Goal: Task Accomplishment & Management: Manage account settings

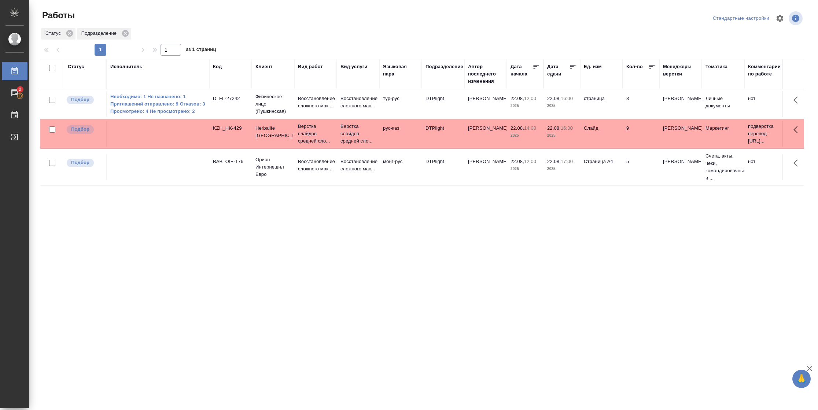
click at [573, 67] on icon at bounding box center [572, 66] width 7 height 7
click at [577, 117] on td "22.08, 16:00 2025" at bounding box center [562, 104] width 37 height 26
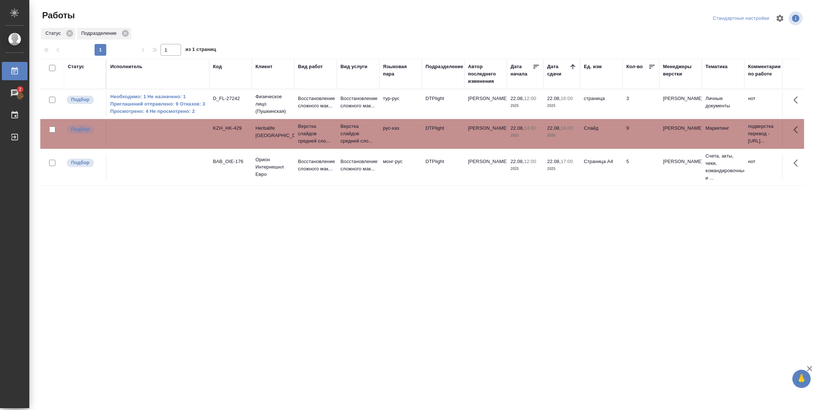
click at [577, 117] on td "22.08, 16:00 2025" at bounding box center [562, 104] width 37 height 26
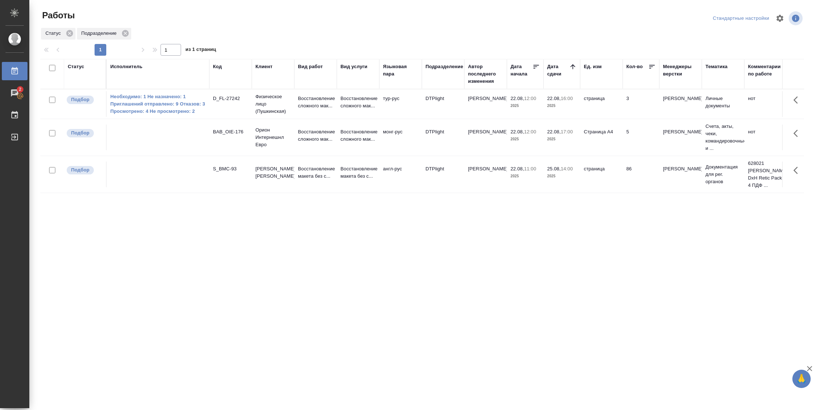
click at [79, 67] on div "Статус" at bounding box center [76, 66] width 16 height 7
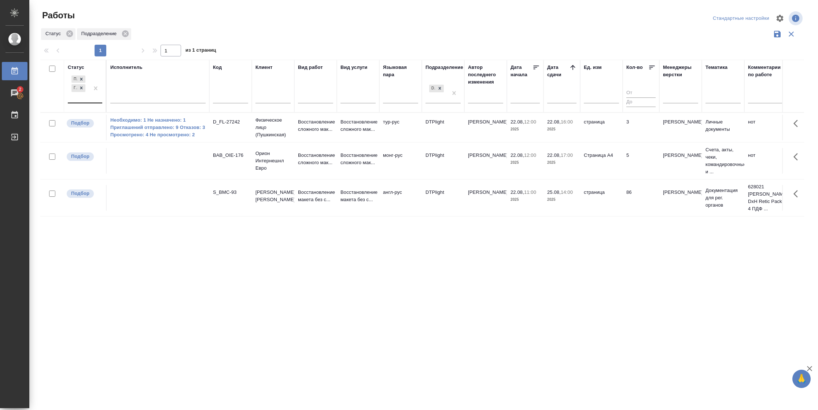
click at [89, 101] on div "Подбор Готов к работе" at bounding box center [78, 88] width 21 height 29
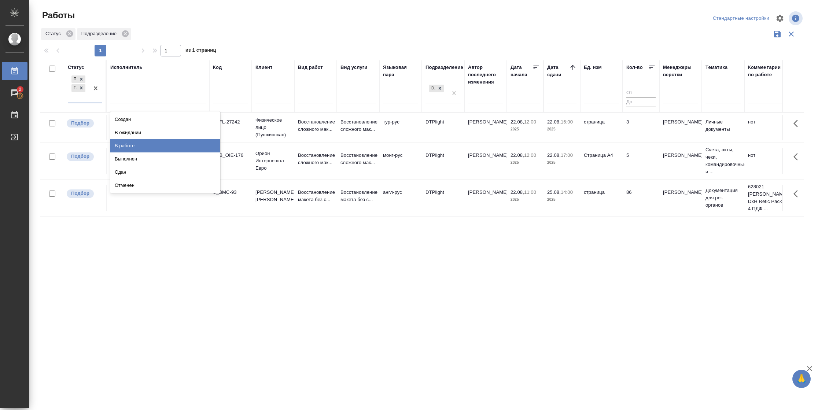
click at [119, 147] on div "В работе" at bounding box center [165, 145] width 110 height 13
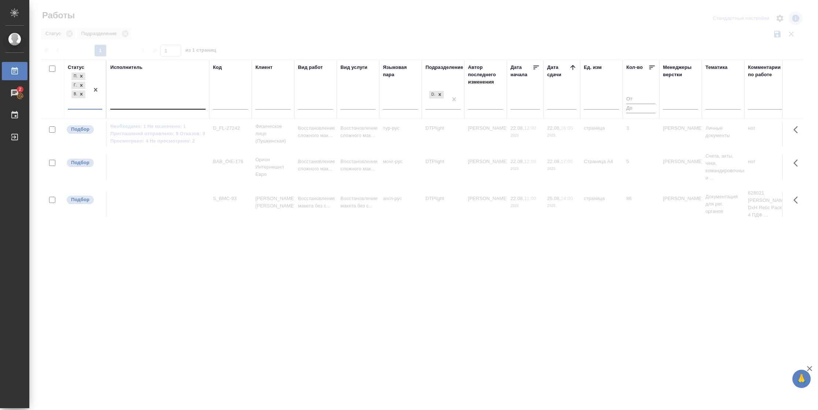
click at [159, 102] on div at bounding box center [157, 102] width 95 height 11
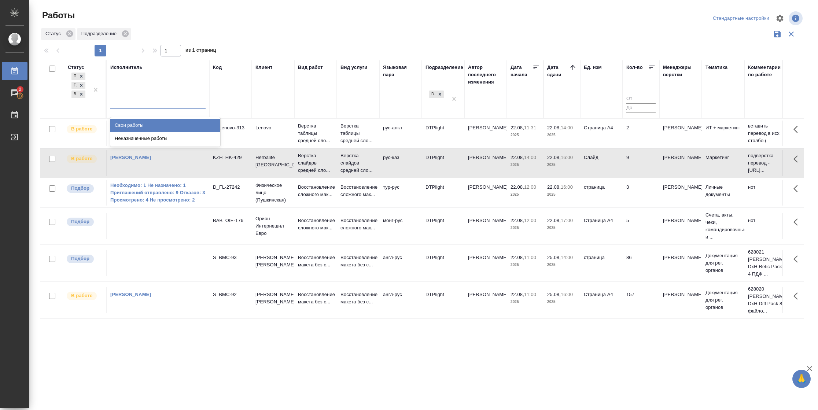
click at [155, 125] on div "Свои работы" at bounding box center [165, 125] width 110 height 13
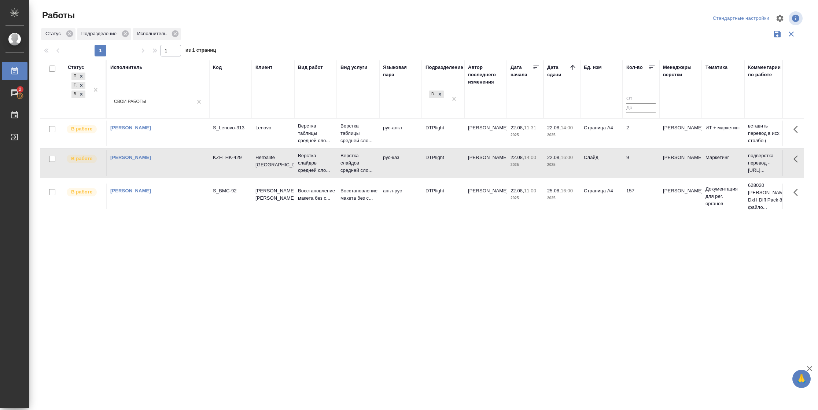
click at [637, 146] on td "157" at bounding box center [641, 134] width 37 height 26
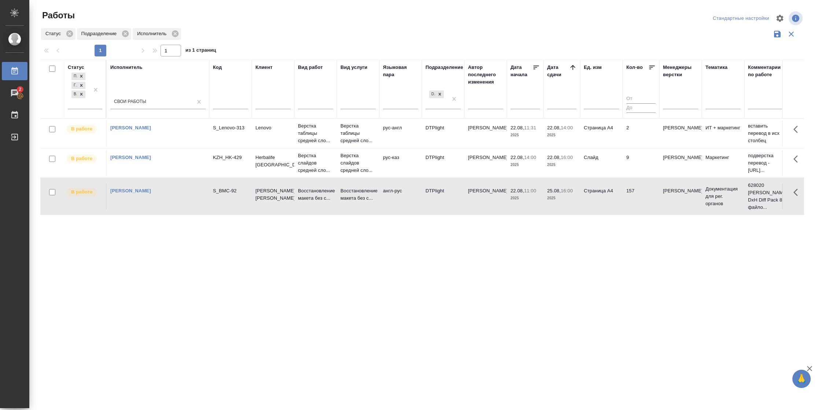
click at [637, 146] on td "157" at bounding box center [641, 134] width 37 height 26
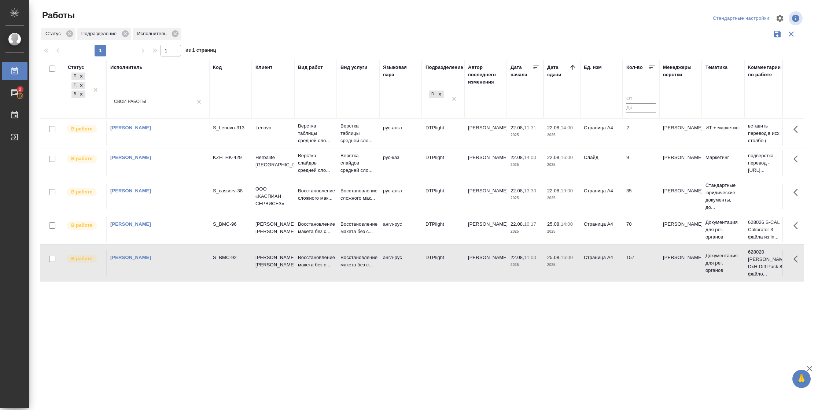
click at [639, 146] on td "70" at bounding box center [641, 134] width 37 height 26
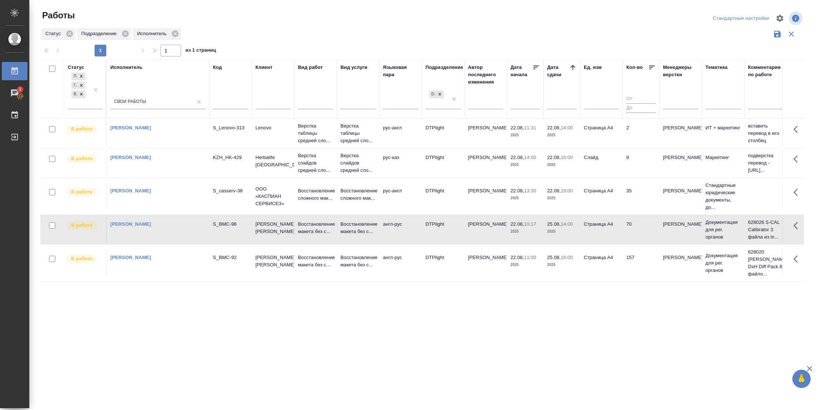
click at [639, 146] on td "70" at bounding box center [641, 134] width 37 height 26
click at [610, 141] on td "Страница А4" at bounding box center [601, 134] width 43 height 26
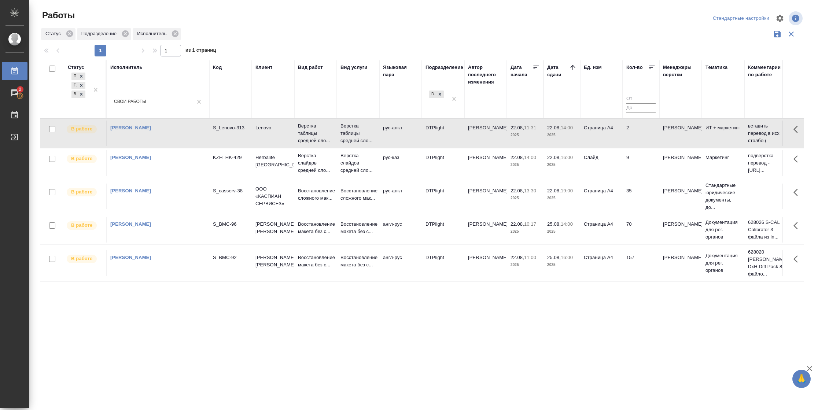
click at [610, 141] on td "Страница А4" at bounding box center [601, 134] width 43 height 26
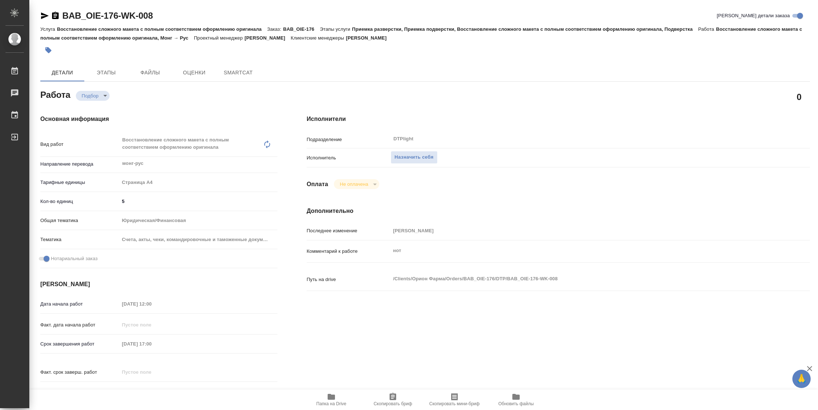
type textarea "x"
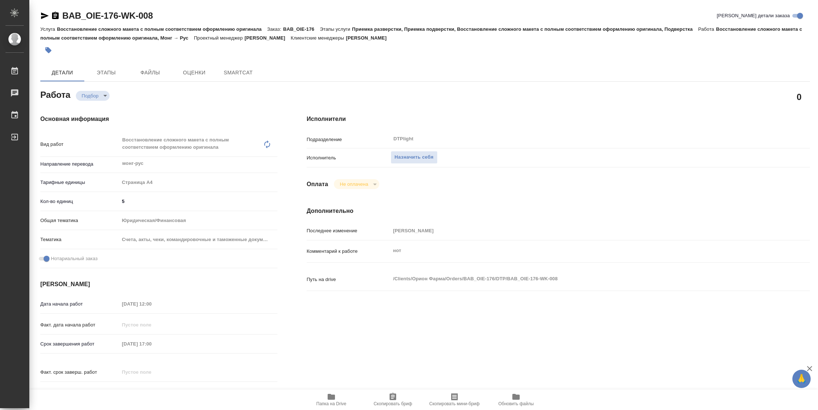
type textarea "x"
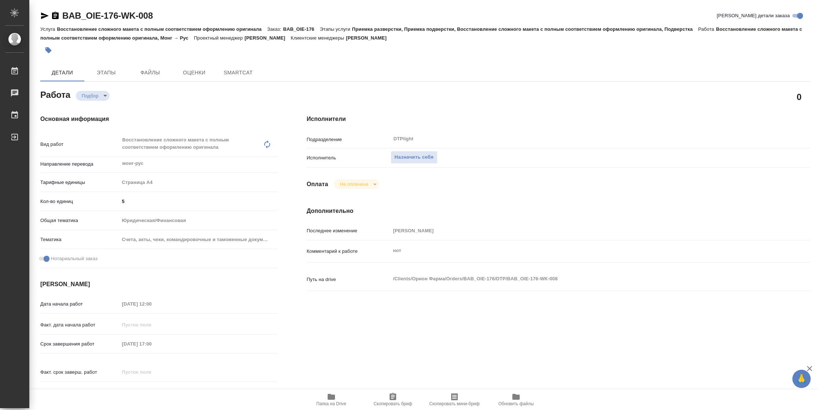
type textarea "x"
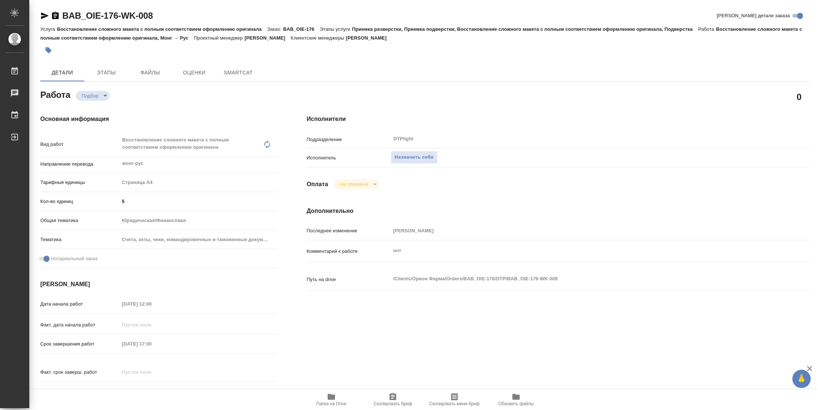
type textarea "x"
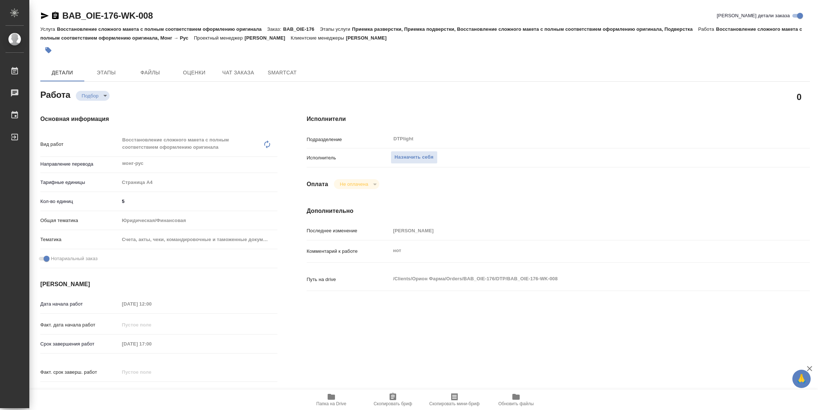
click at [332, 403] on span "Папка на Drive" at bounding box center [331, 403] width 30 height 5
type textarea "x"
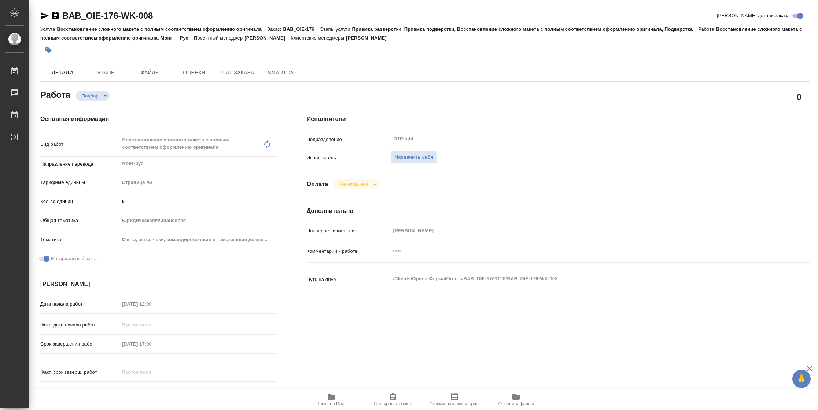
type textarea "x"
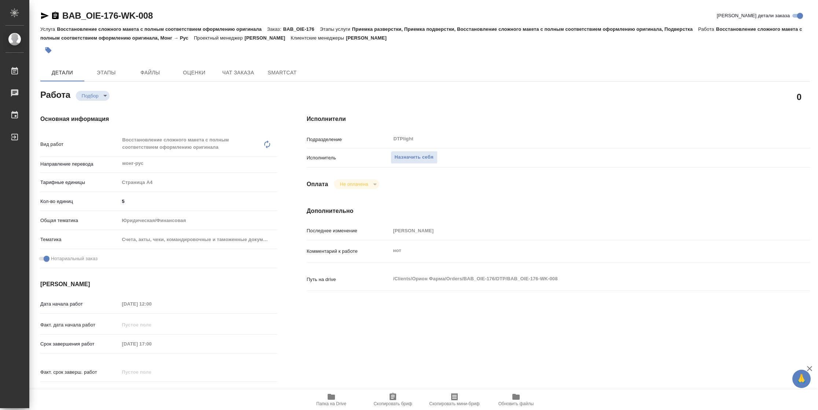
type textarea "x"
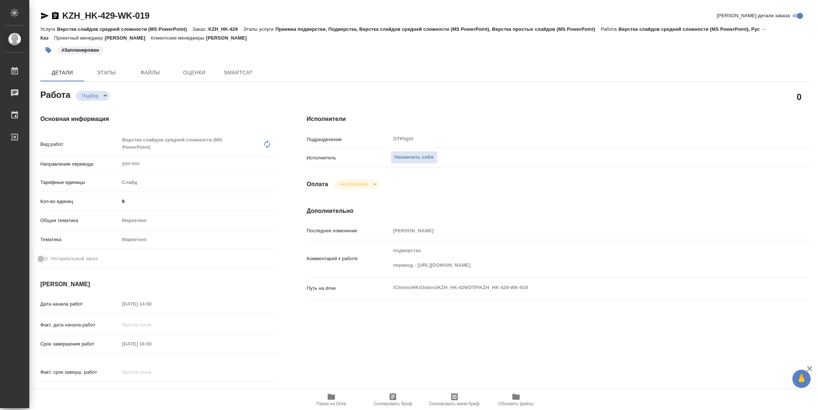
type textarea "x"
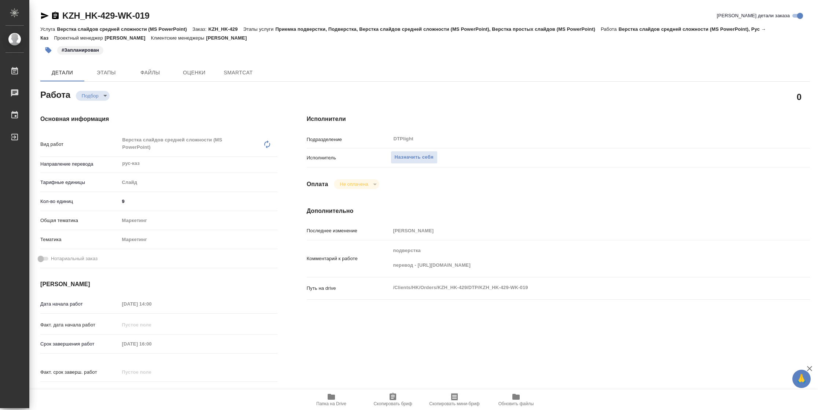
type textarea "x"
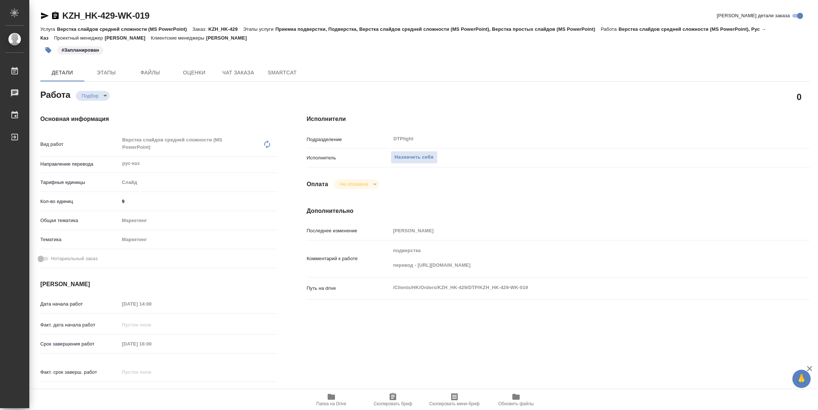
type textarea "x"
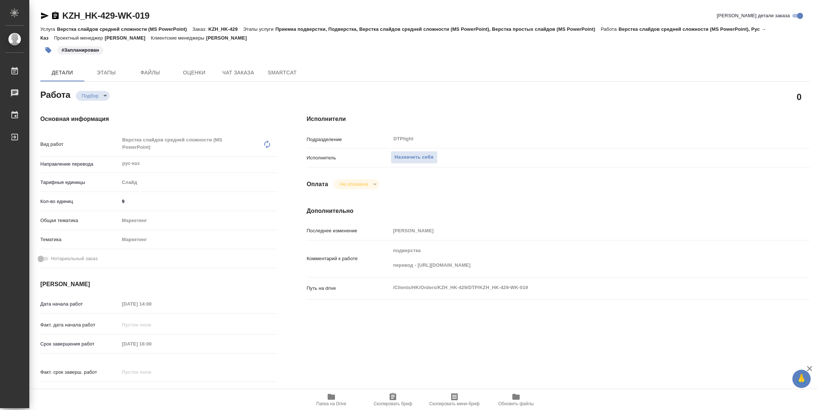
type textarea "x"
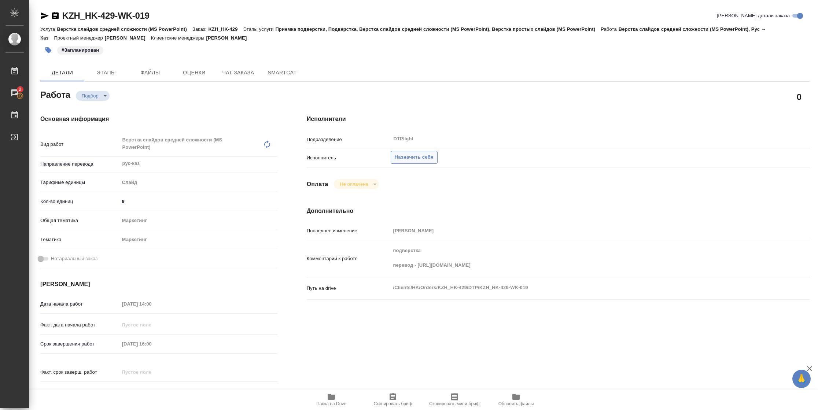
click at [420, 155] on span "Назначить себя" at bounding box center [414, 157] width 39 height 8
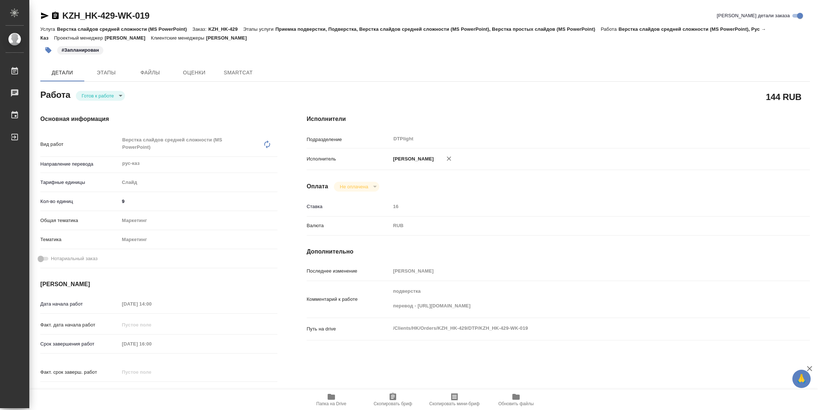
type textarea "x"
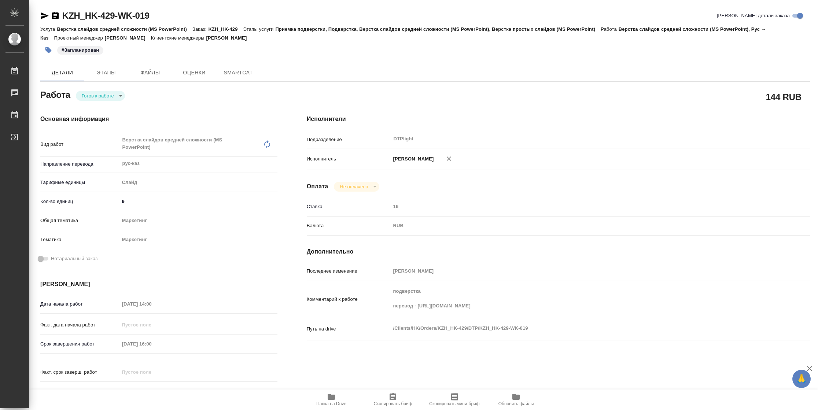
type textarea "x"
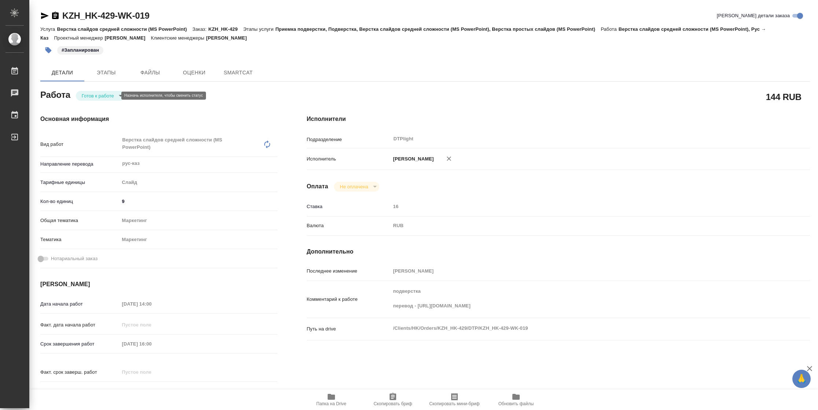
type textarea "x"
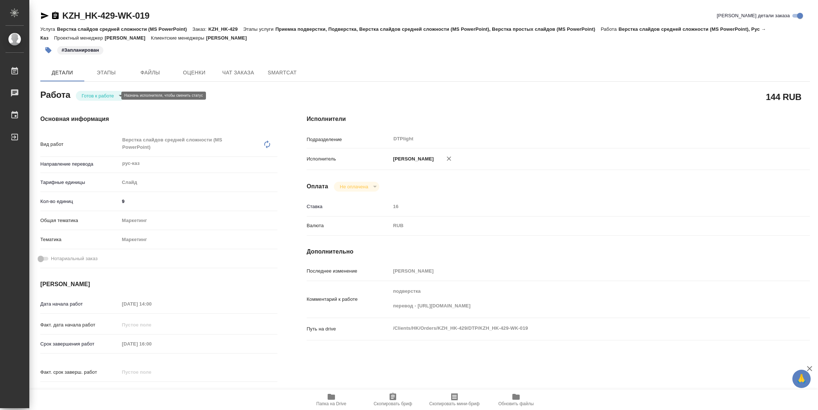
click at [104, 98] on body "🙏 .cls-1 fill:#fff; AWATERA Vasilyeva Natalia Работы Чаты График Выйти KZH_HK-4…" at bounding box center [409, 205] width 818 height 410
type textarea "x"
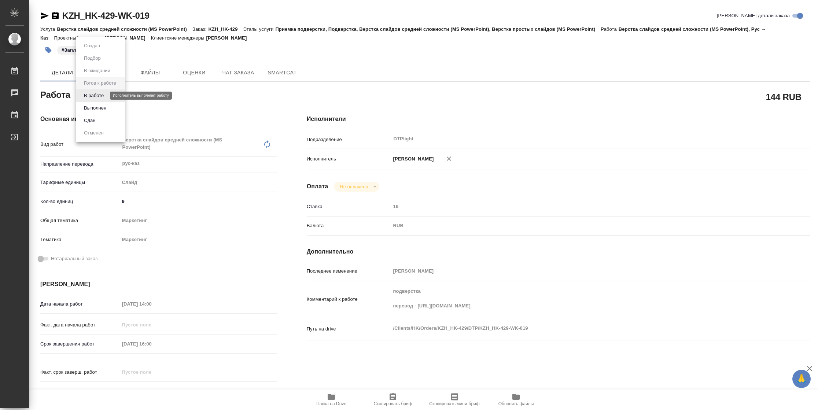
type textarea "x"
click at [104, 98] on button "В работе" at bounding box center [94, 96] width 24 height 8
type textarea "x"
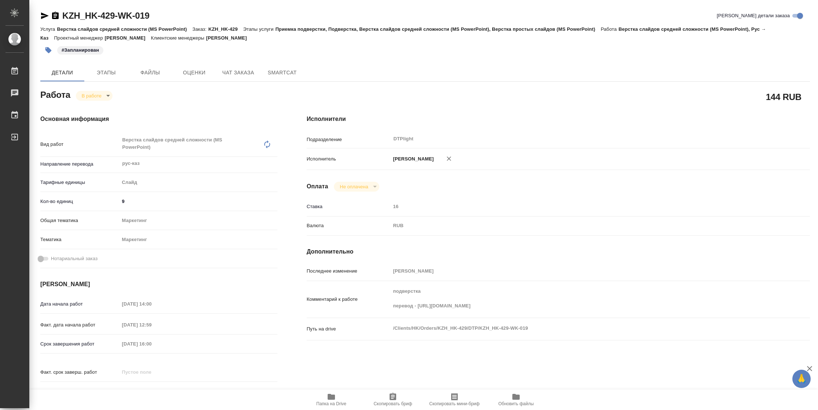
type textarea "x"
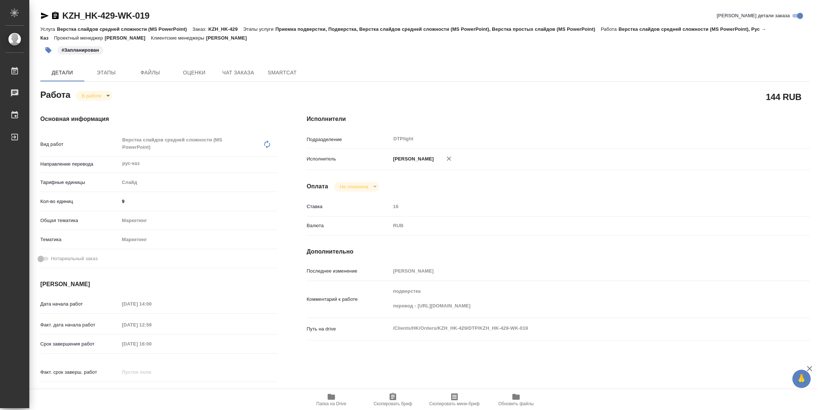
type textarea "x"
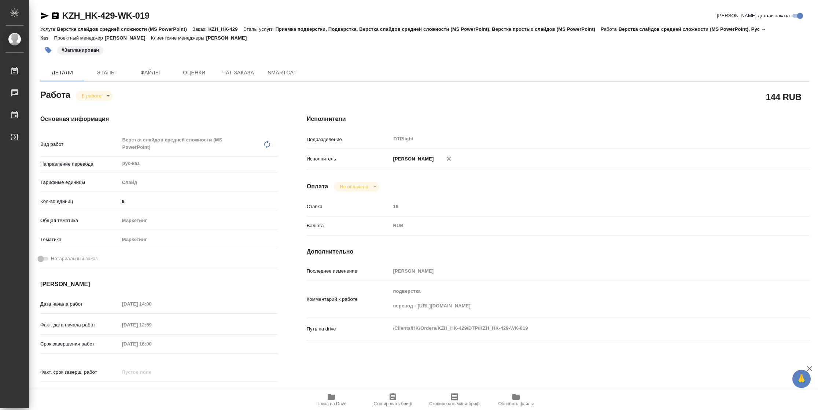
type textarea "x"
click at [52, 16] on icon "button" at bounding box center [55, 15] width 7 height 7
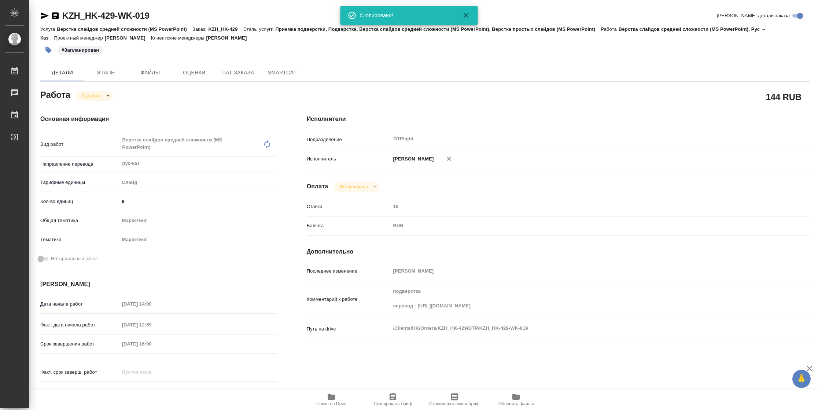
type textarea "x"
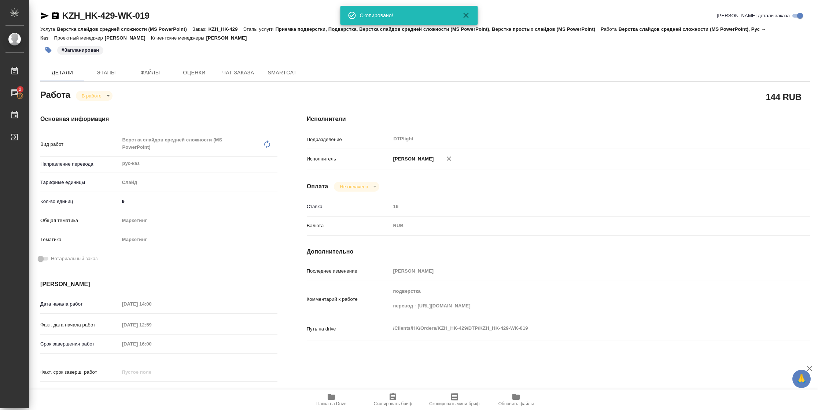
type textarea "x"
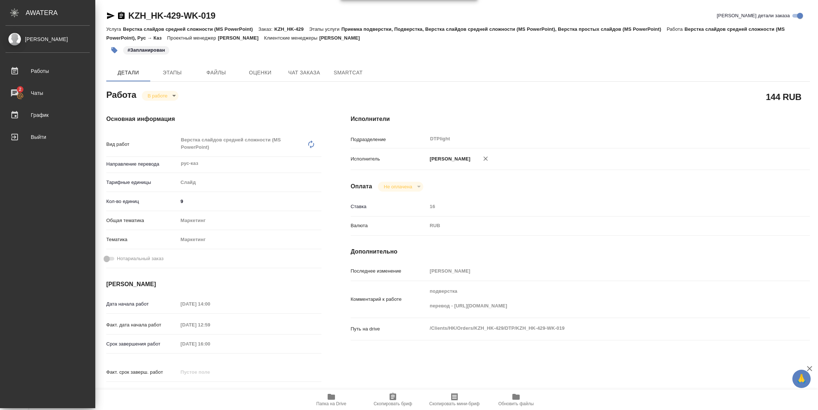
type textarea "x"
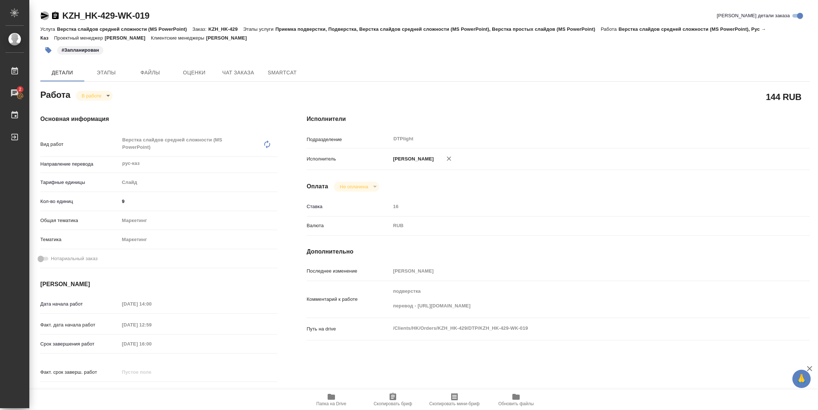
click at [44, 18] on icon "button" at bounding box center [44, 15] width 9 height 9
click at [339, 393] on span "Папка на Drive" at bounding box center [331, 400] width 53 height 14
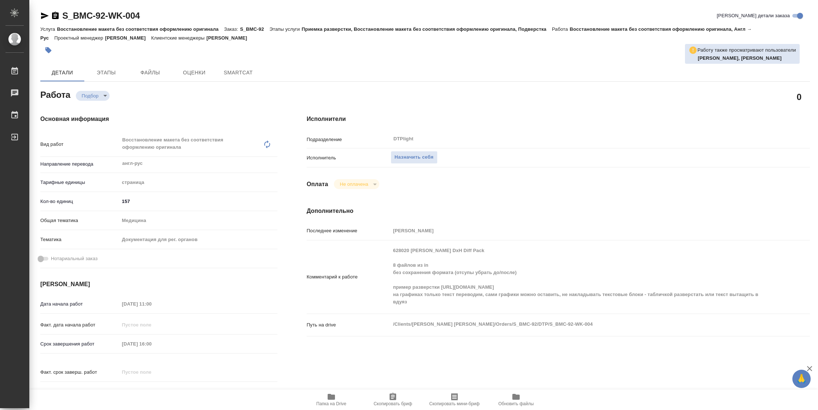
type textarea "x"
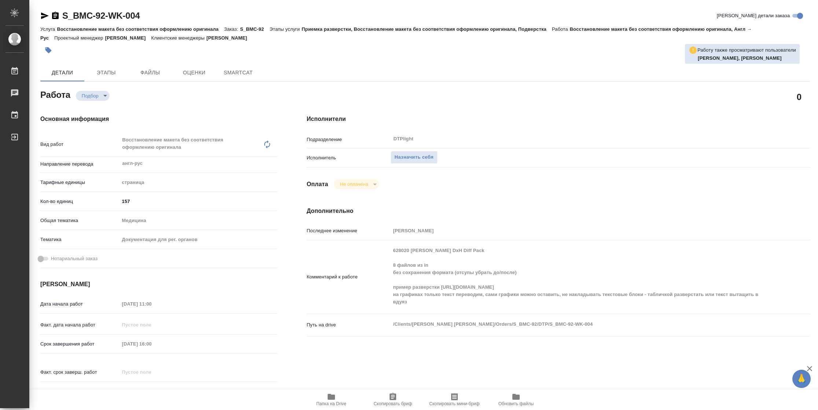
type textarea "x"
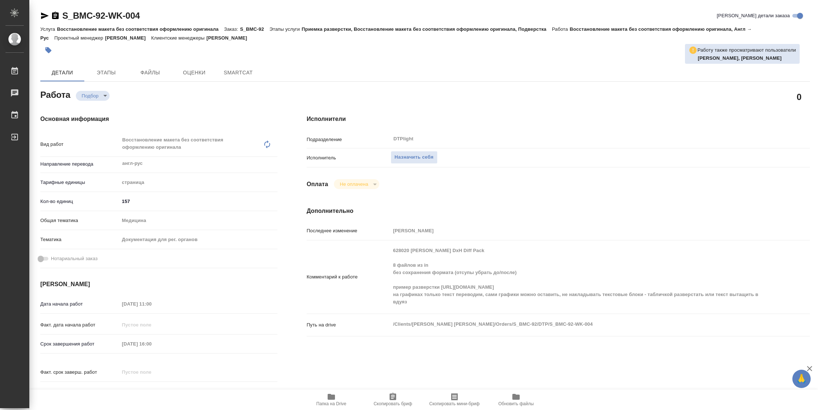
type textarea "x"
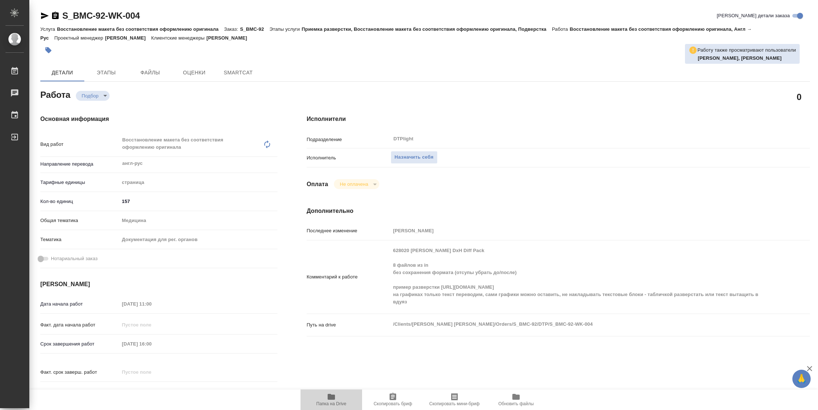
click at [328, 399] on icon "button" at bounding box center [331, 397] width 7 height 6
type textarea "x"
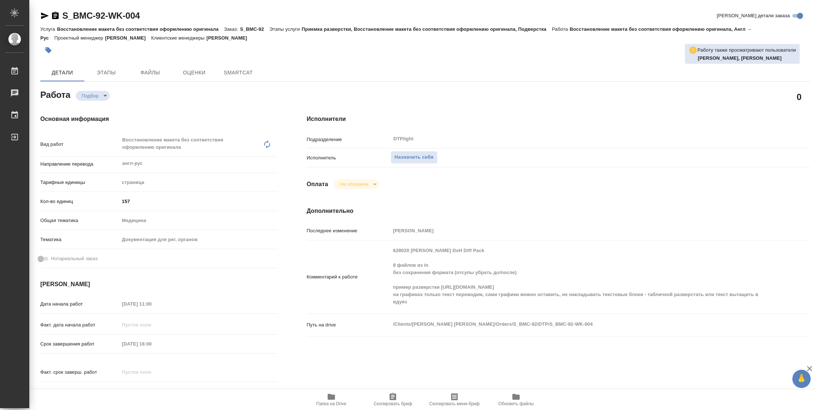
type textarea "x"
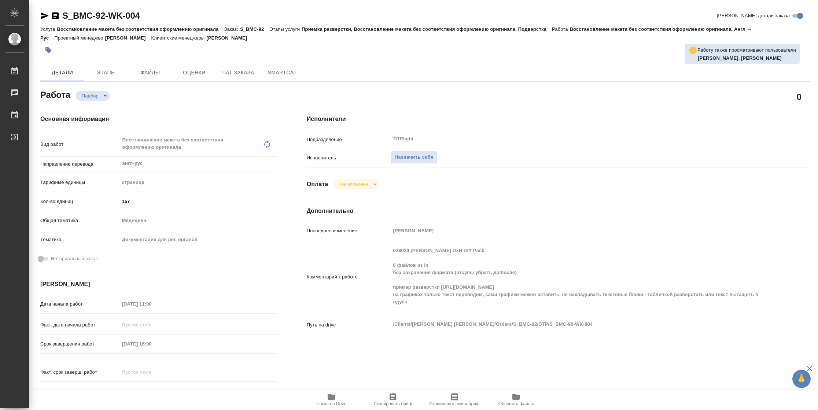
type textarea "x"
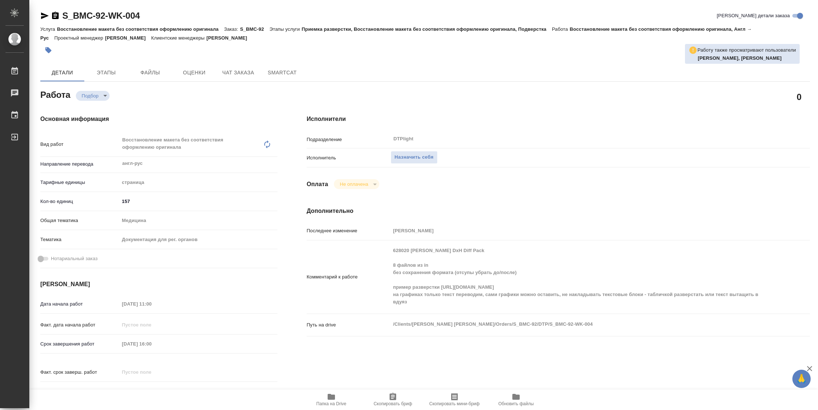
type textarea "x"
click at [417, 156] on span "Назначить себя" at bounding box center [414, 157] width 39 height 8
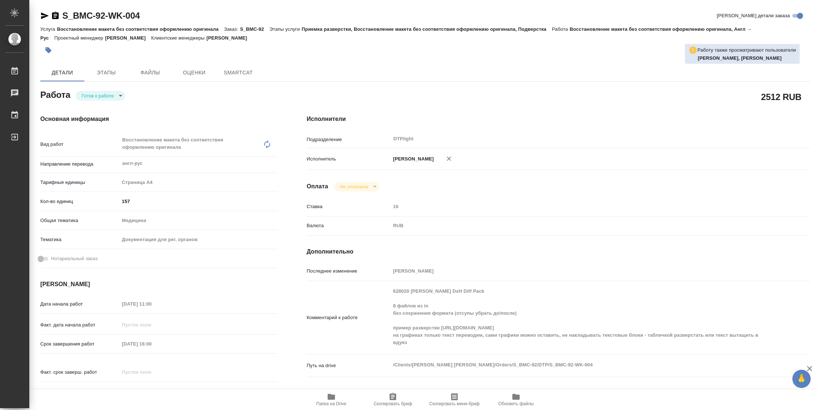
type textarea "x"
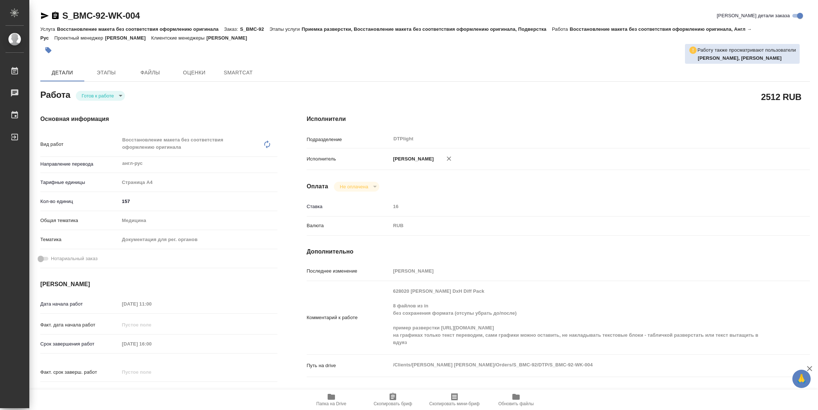
type textarea "x"
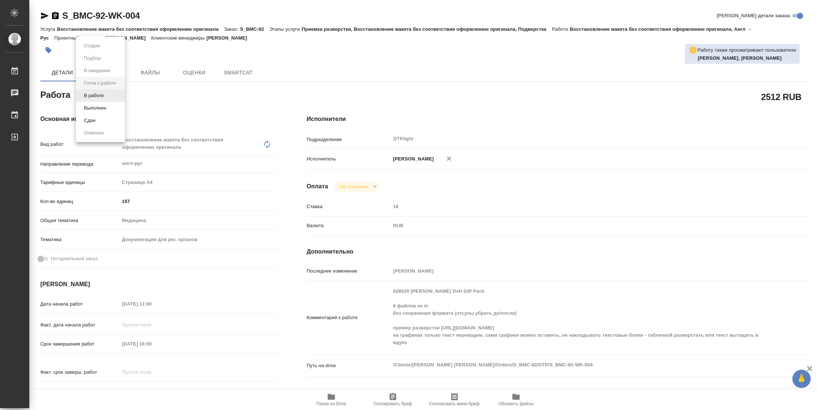
click at [107, 99] on body "🙏 .cls-1 fill:#fff; AWATERA Vasilyeva Natalia Работы Чаты График Выйти S_BMC-92…" at bounding box center [409, 205] width 818 height 410
type textarea "x"
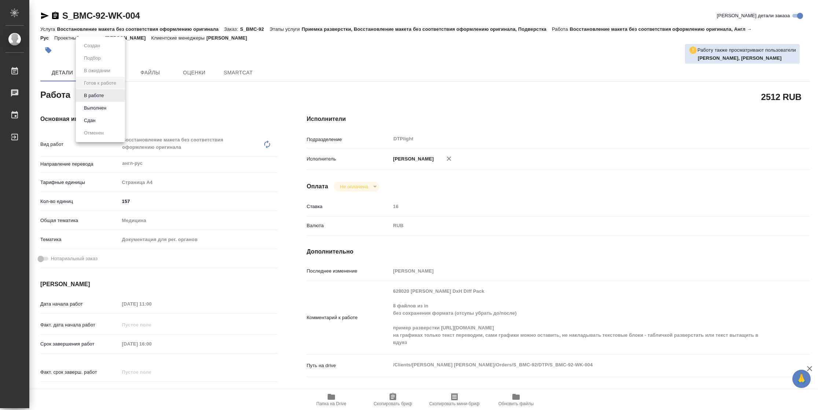
type textarea "x"
click at [104, 95] on button "В работе" at bounding box center [94, 96] width 24 height 8
type textarea "x"
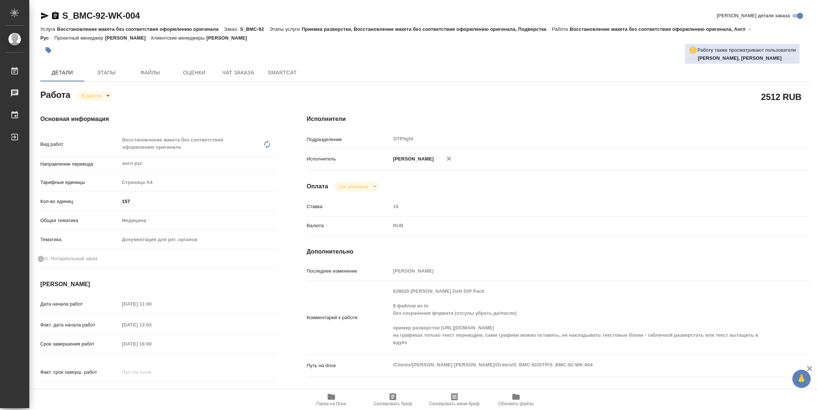
type textarea "x"
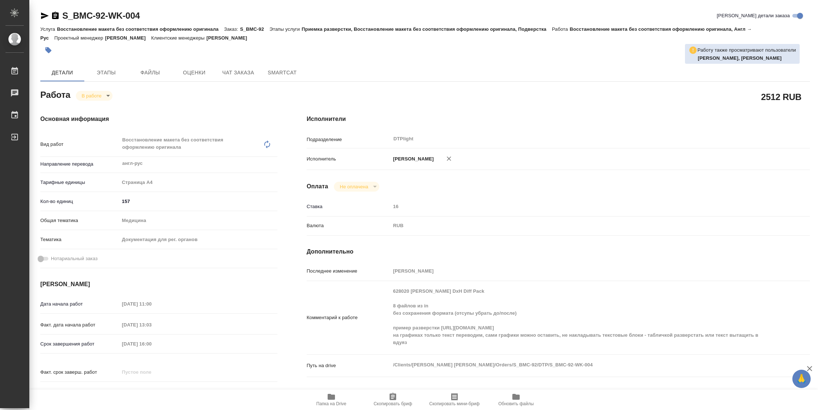
type textarea "x"
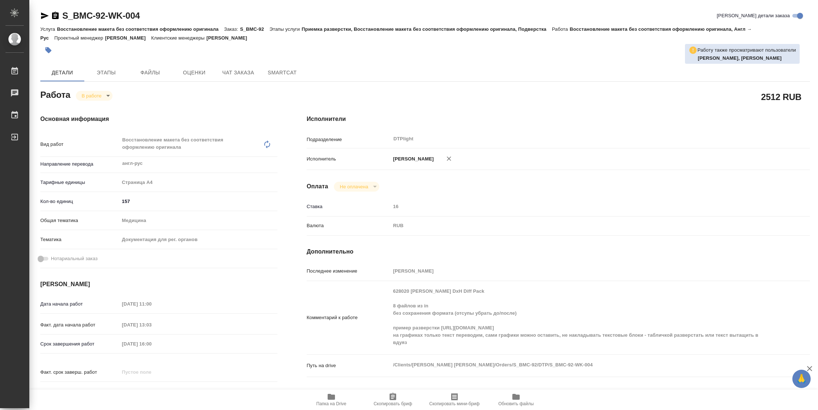
type textarea "x"
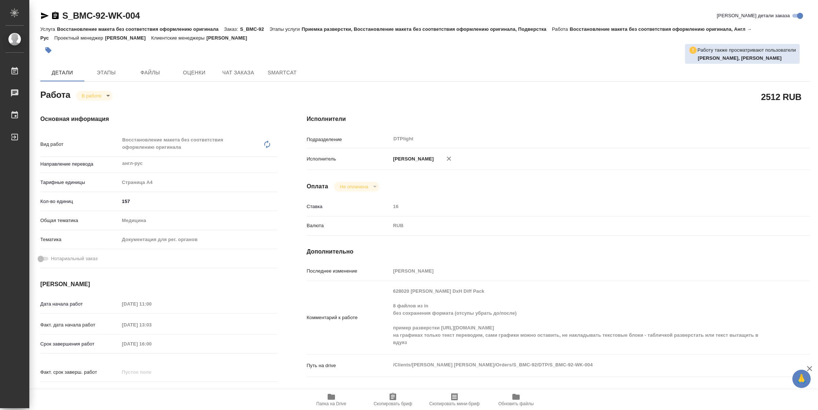
type textarea "x"
click at [339, 403] on span "Папка на Drive" at bounding box center [331, 403] width 30 height 5
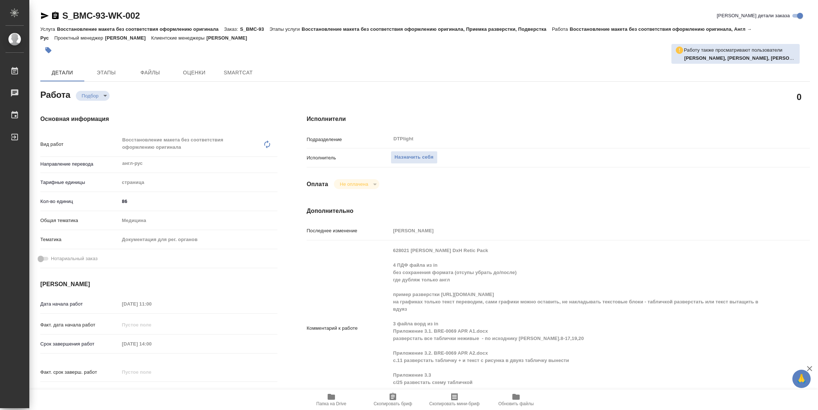
type textarea "x"
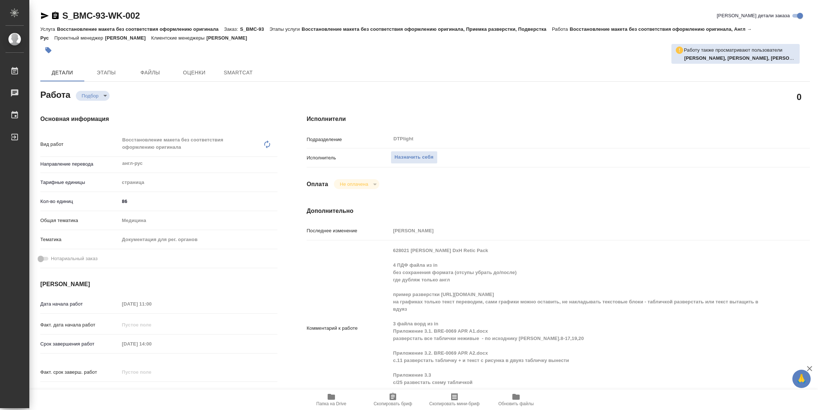
type textarea "x"
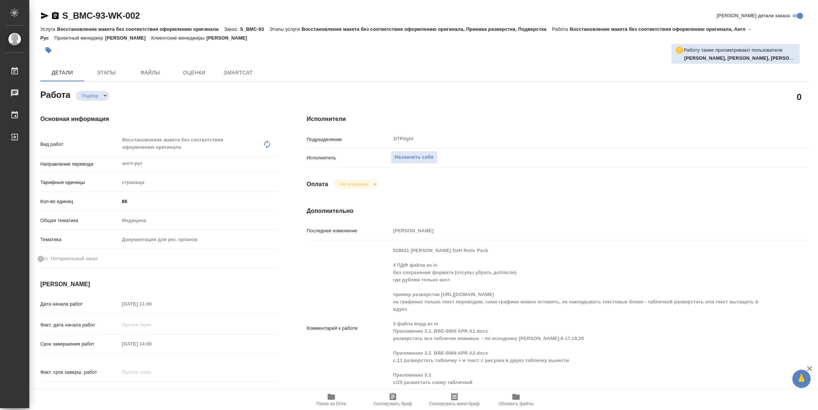
type textarea "x"
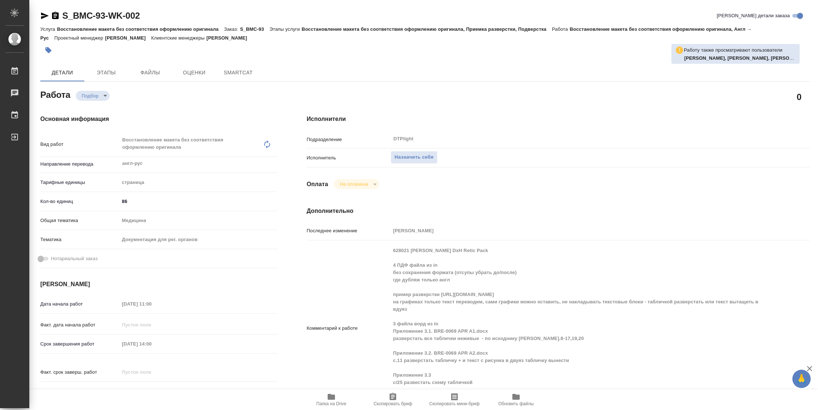
type textarea "x"
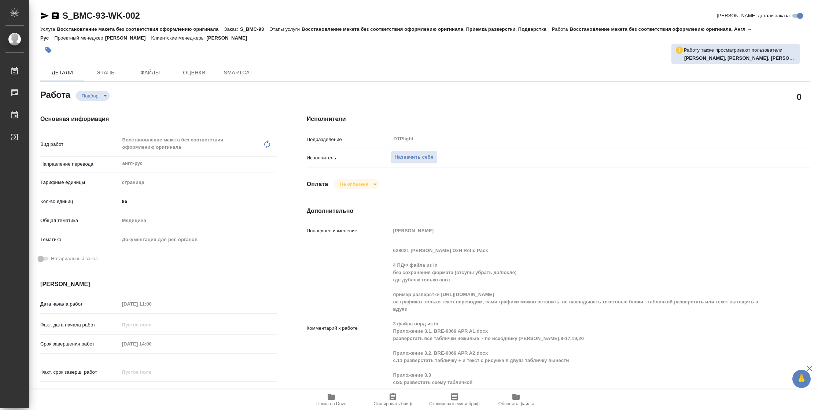
type textarea "x"
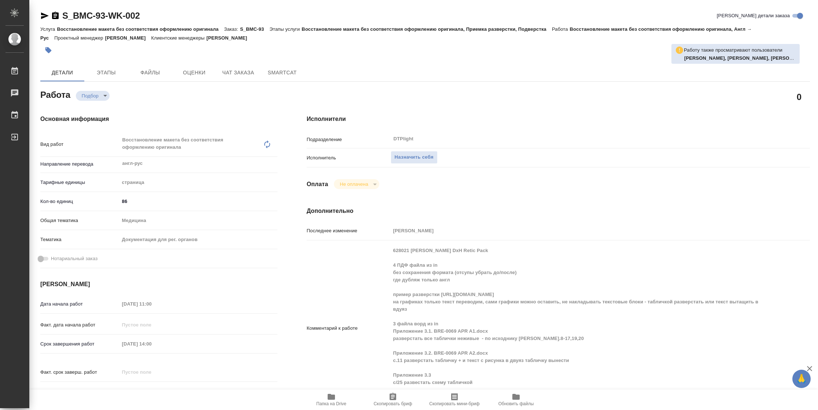
type textarea "x"
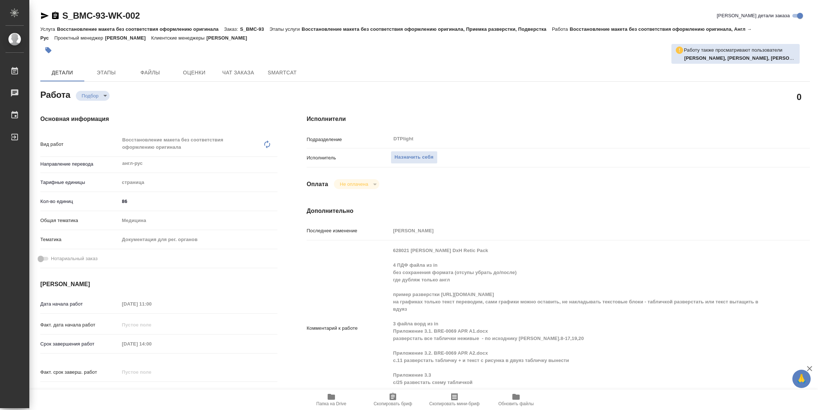
type textarea "x"
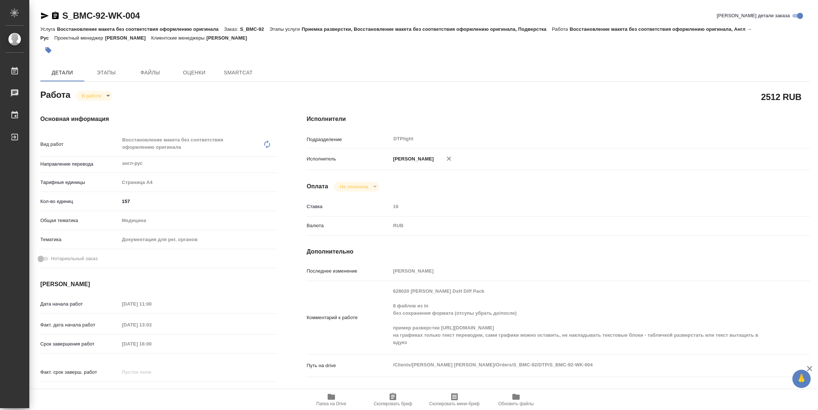
type textarea "x"
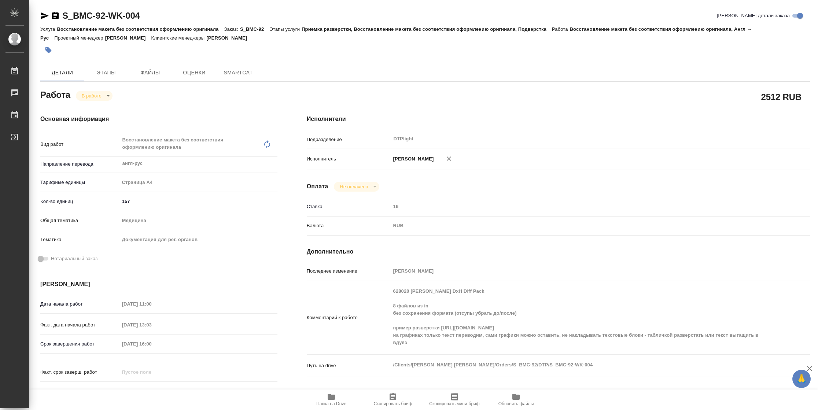
type textarea "x"
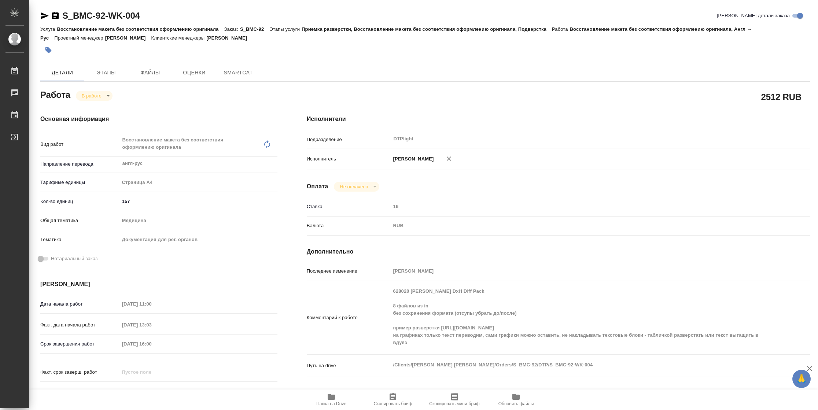
type textarea "x"
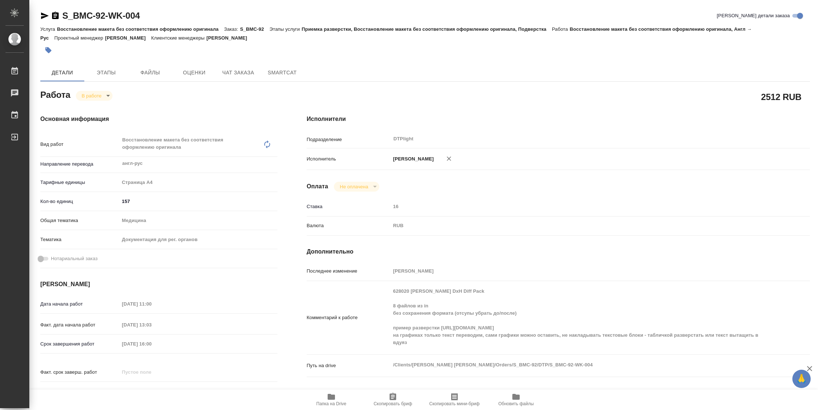
type textarea "x"
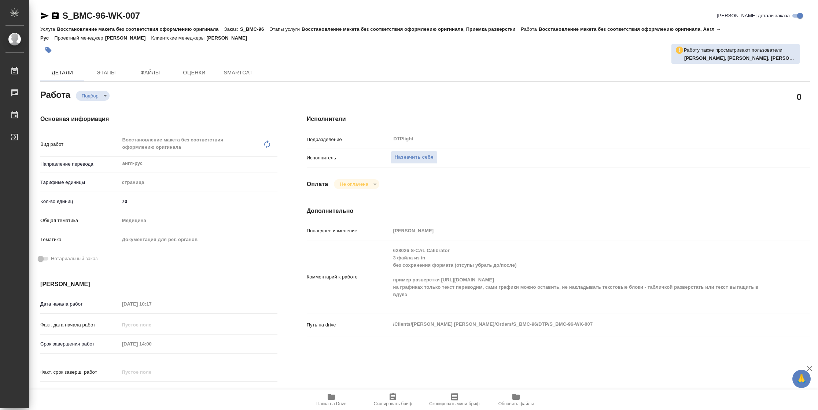
type textarea "x"
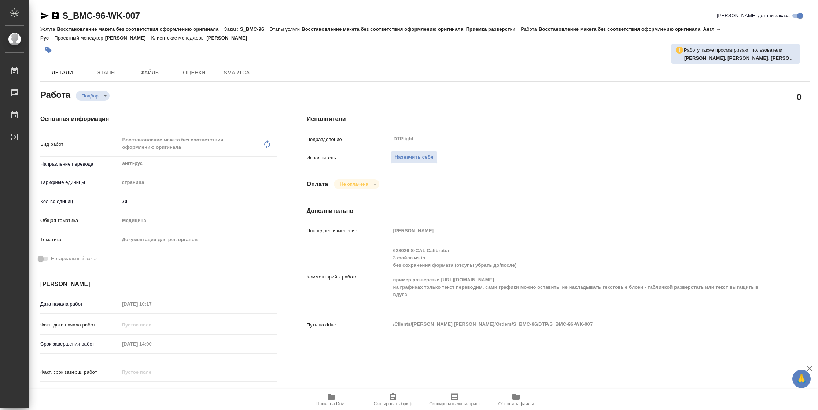
type textarea "x"
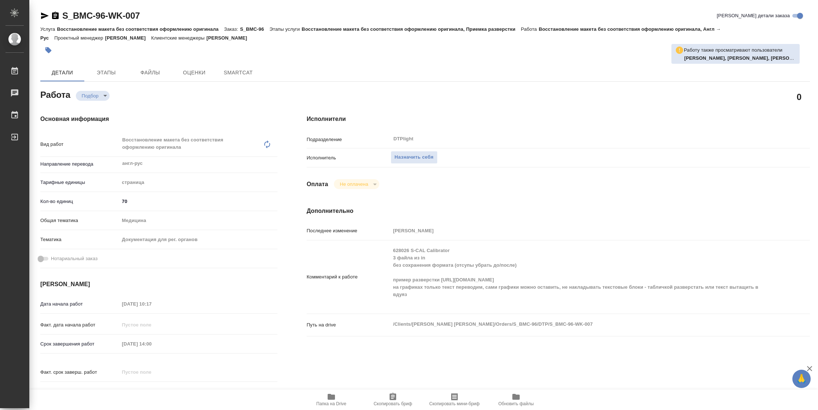
type textarea "x"
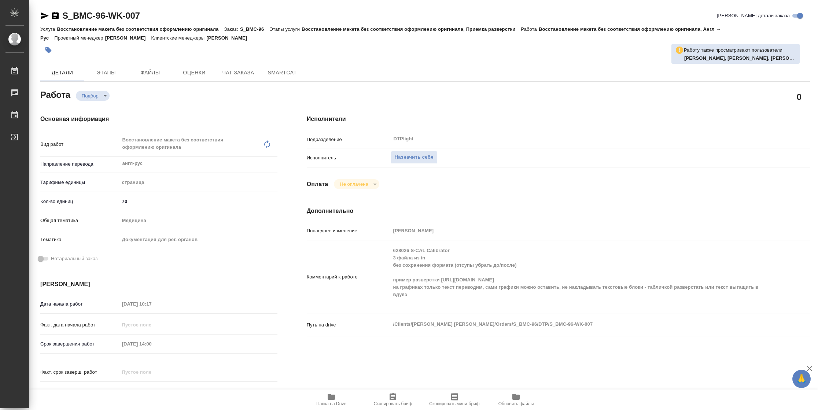
type textarea "x"
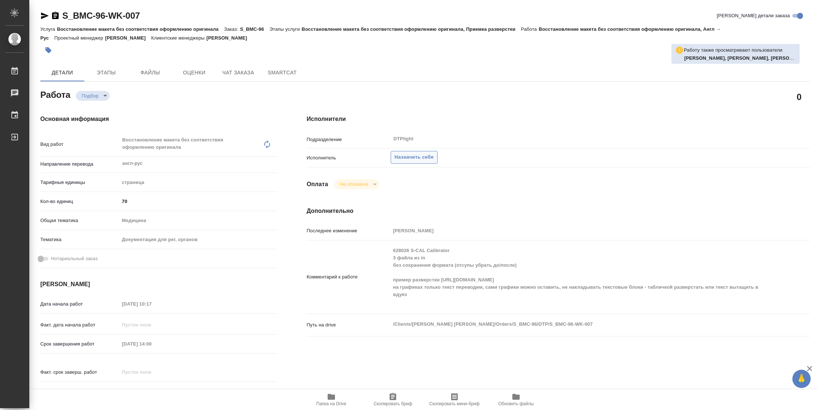
type textarea "x"
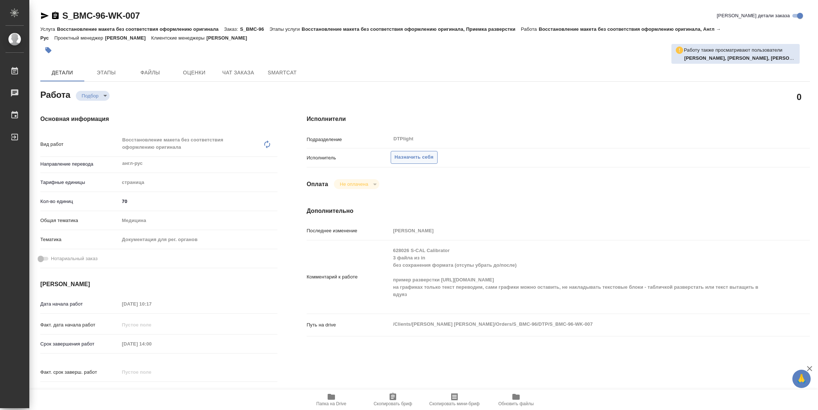
click at [428, 158] on span "Назначить себя" at bounding box center [414, 157] width 39 height 8
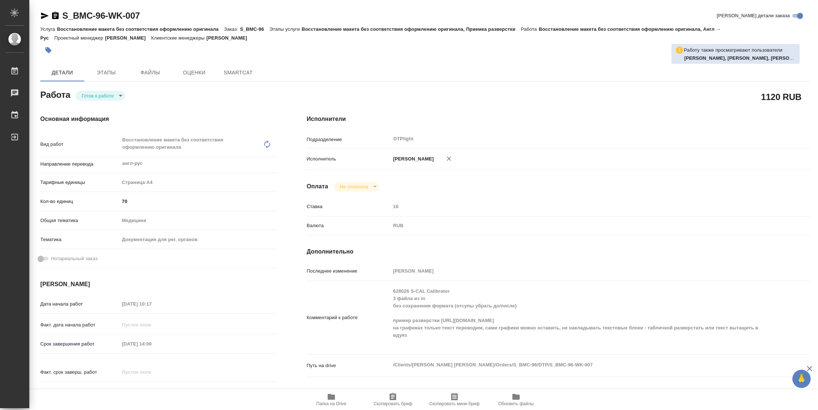
type textarea "x"
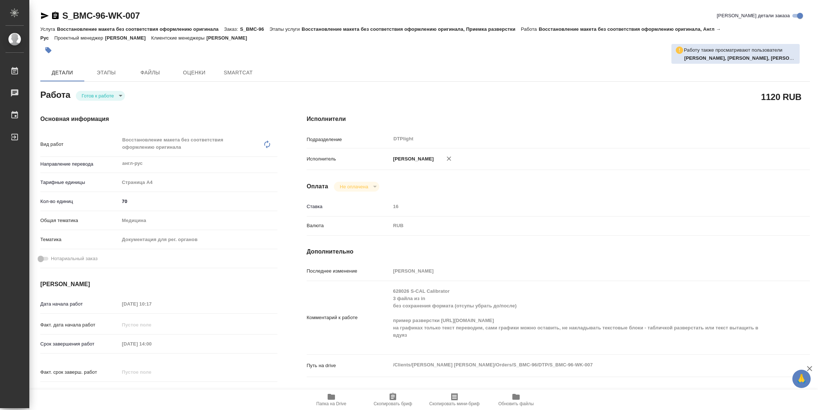
type textarea "x"
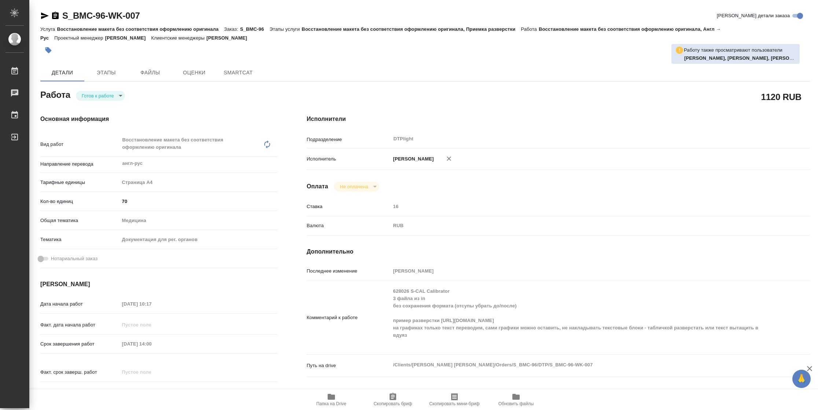
type textarea "x"
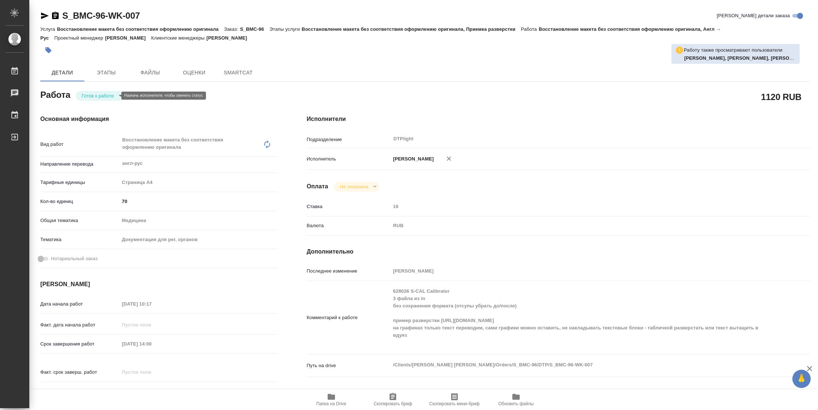
click at [111, 97] on body "🙏 .cls-1 fill:#fff; AWATERA Vasilyeva Natalia Работы Чаты График Выйти S_BMC-96…" at bounding box center [409, 205] width 818 height 410
type textarea "x"
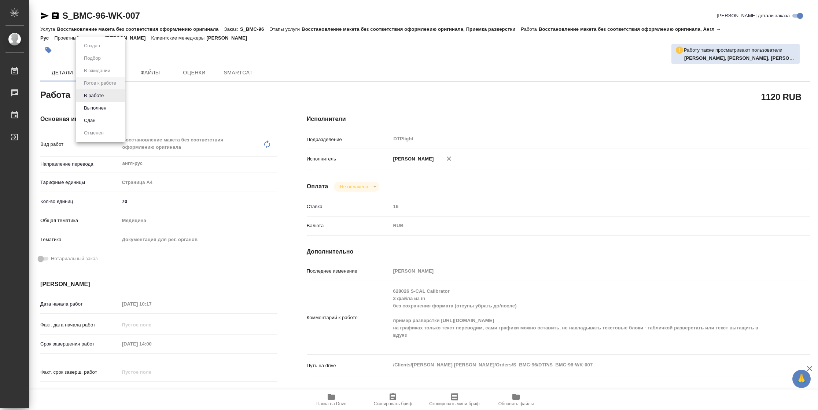
type textarea "x"
click at [111, 97] on li "В работе" at bounding box center [100, 95] width 49 height 12
type textarea "x"
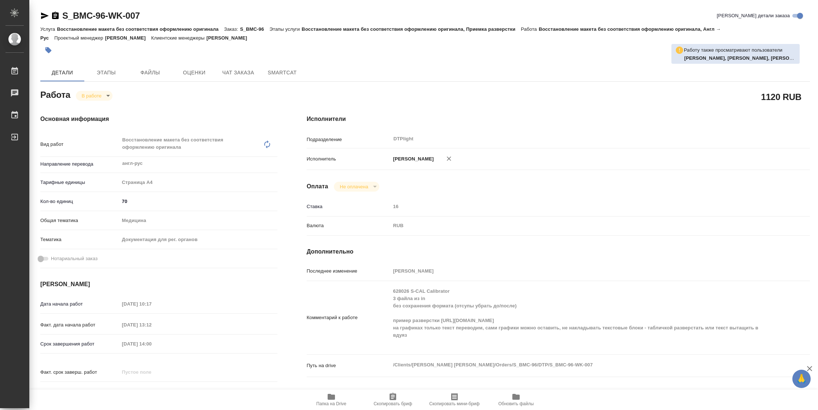
type textarea "x"
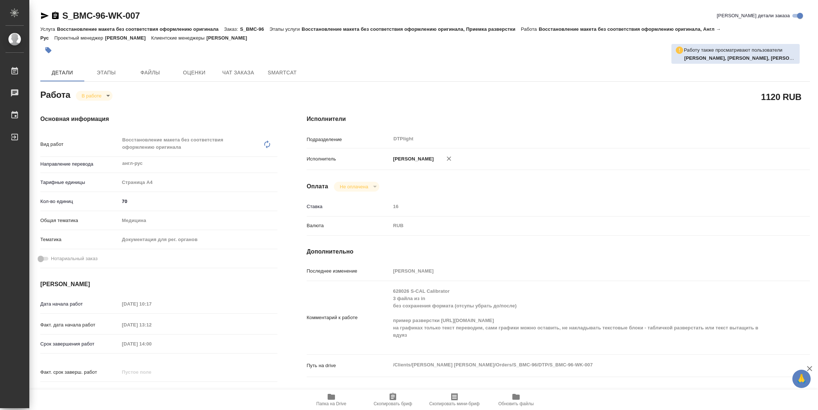
type textarea "x"
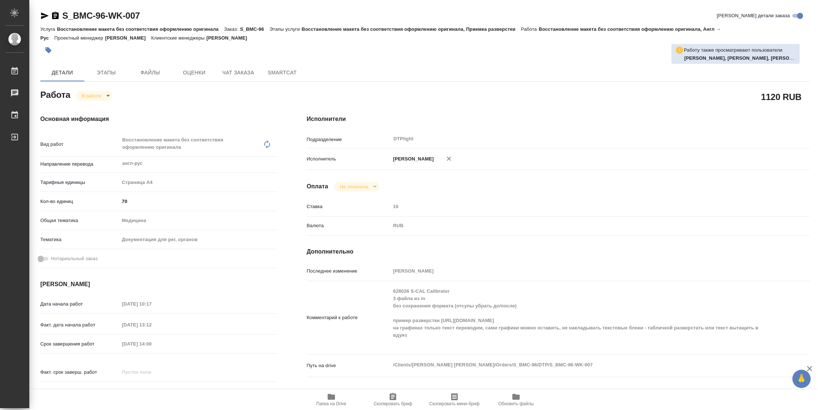
type textarea "x"
click at [328, 402] on span "Папка на Drive" at bounding box center [331, 403] width 30 height 5
type textarea "x"
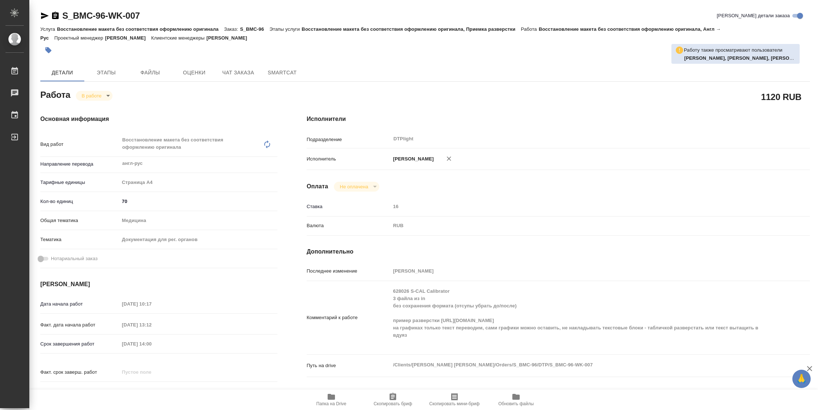
type textarea "x"
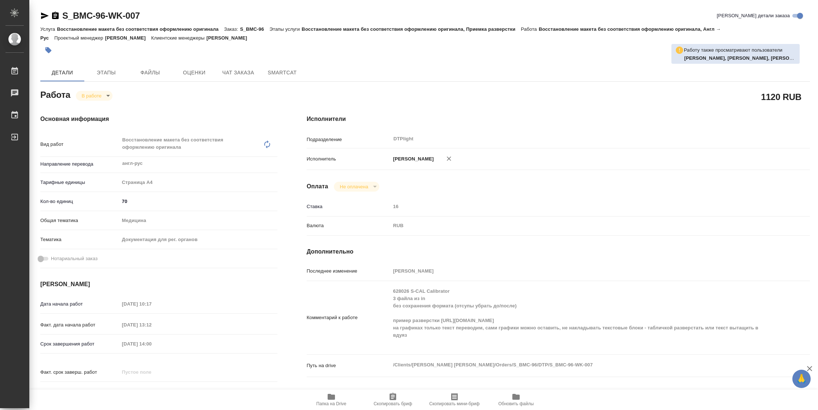
type textarea "x"
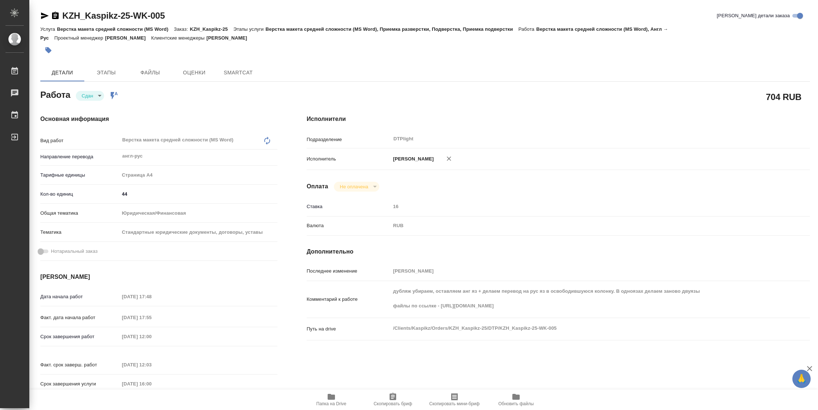
type textarea "x"
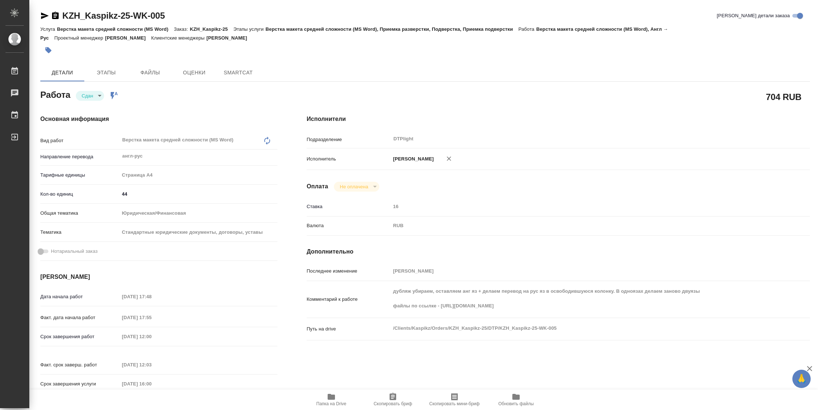
type textarea "x"
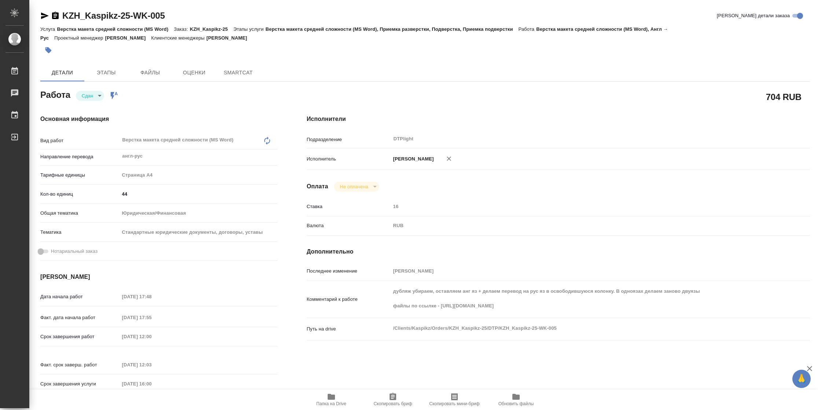
type textarea "x"
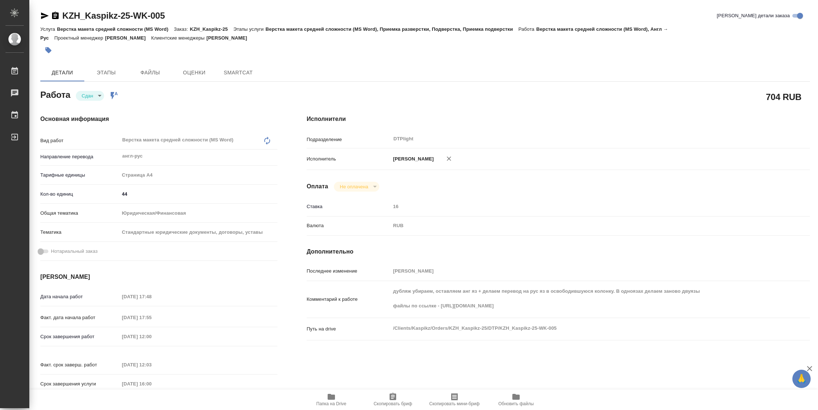
type textarea "x"
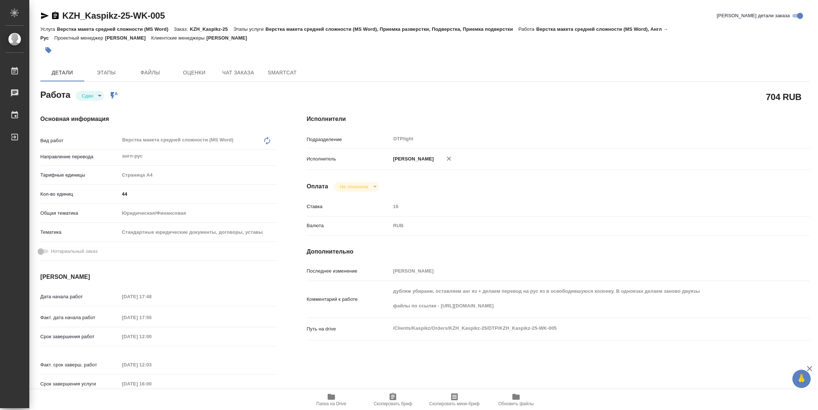
type textarea "x"
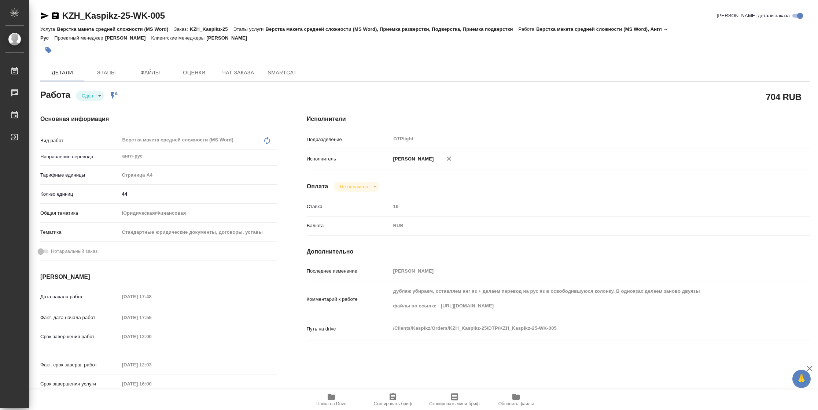
type textarea "x"
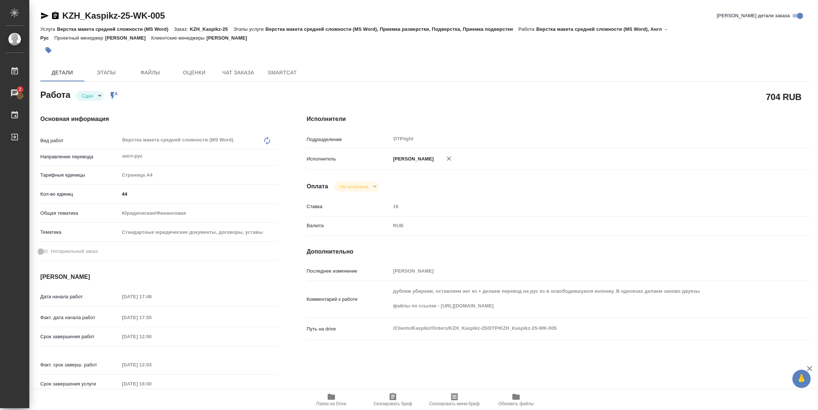
click at [342, 401] on span "Папка на Drive" at bounding box center [331, 403] width 30 height 5
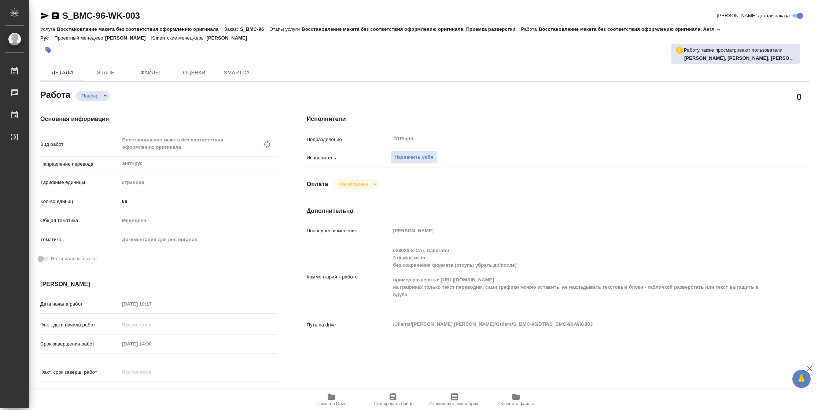
type textarea "x"
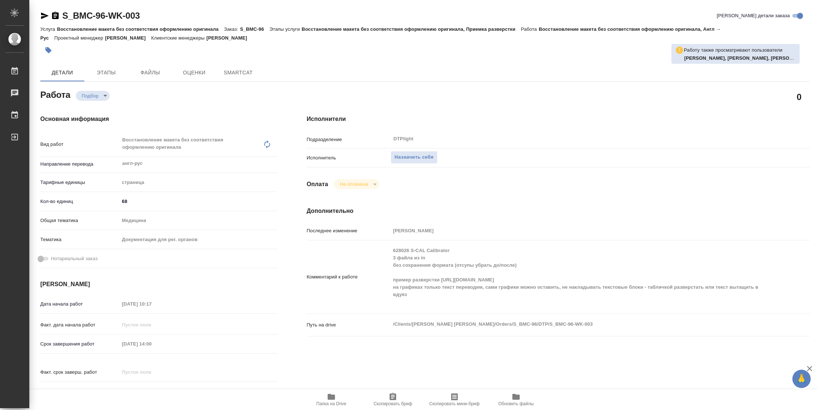
type textarea "x"
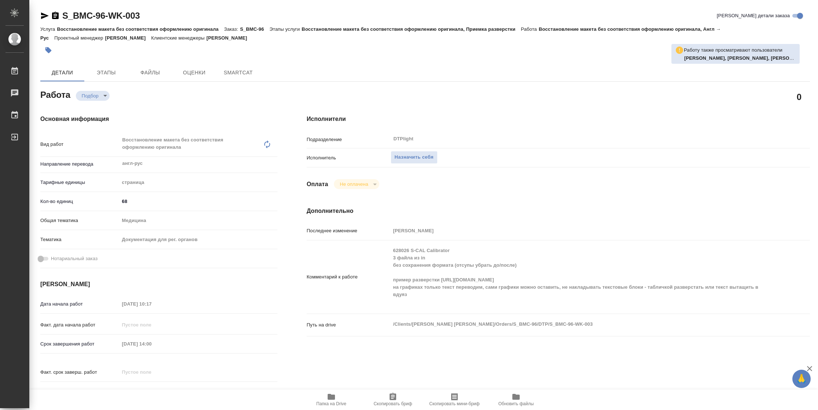
type textarea "x"
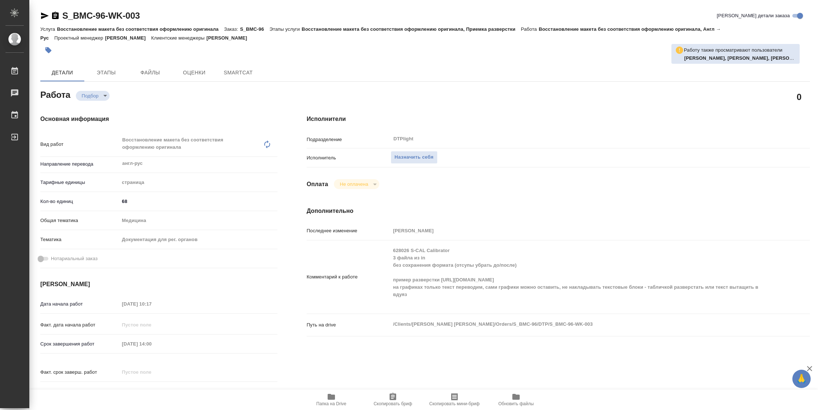
type textarea "x"
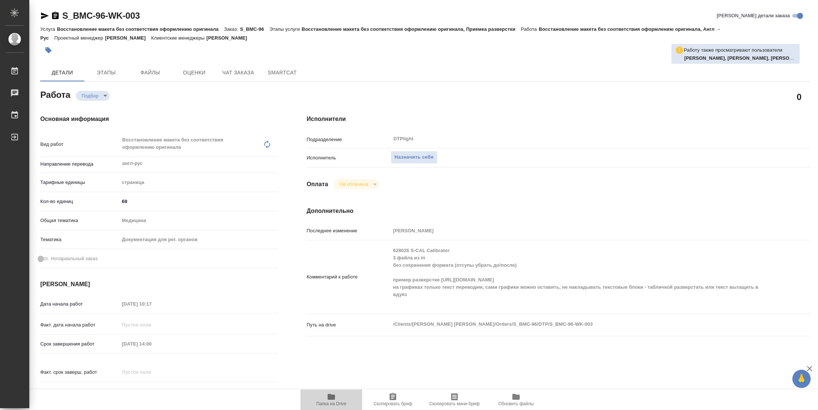
click at [335, 407] on button "Папка на Drive" at bounding box center [332, 400] width 62 height 21
type textarea "x"
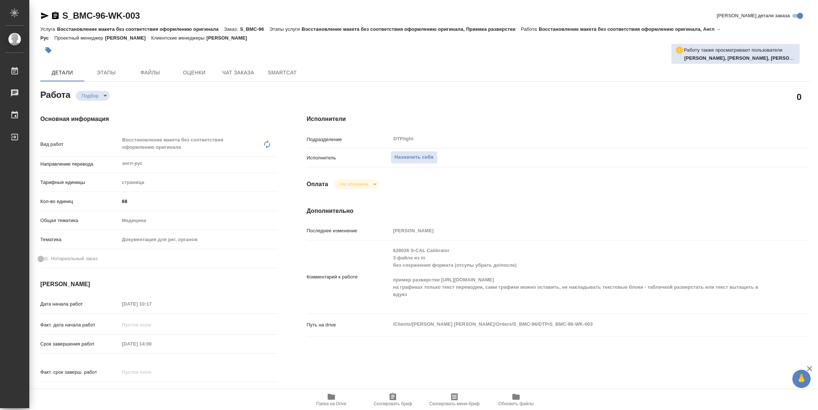
type textarea "x"
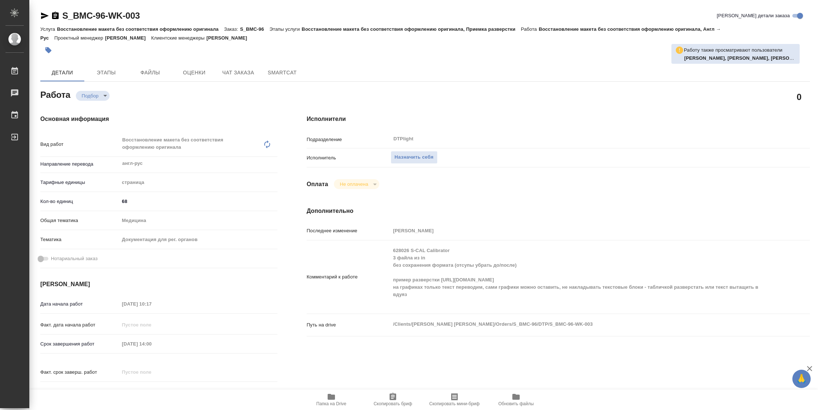
type textarea "x"
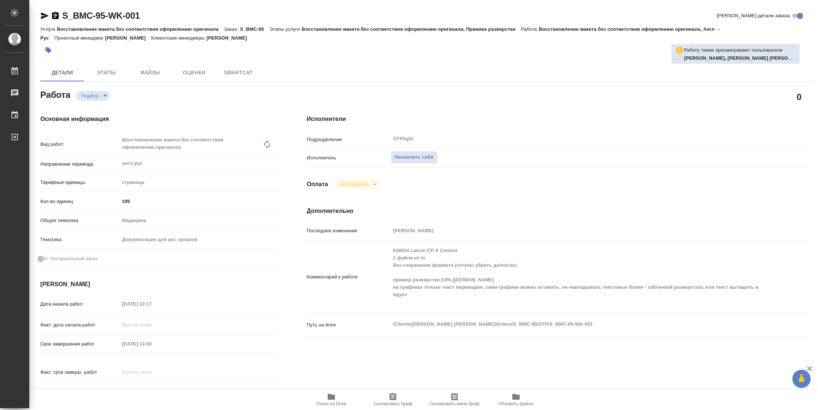
type textarea "x"
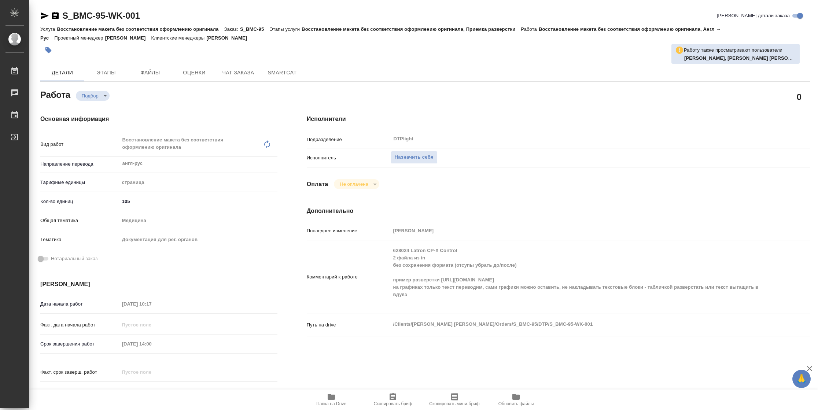
type textarea "x"
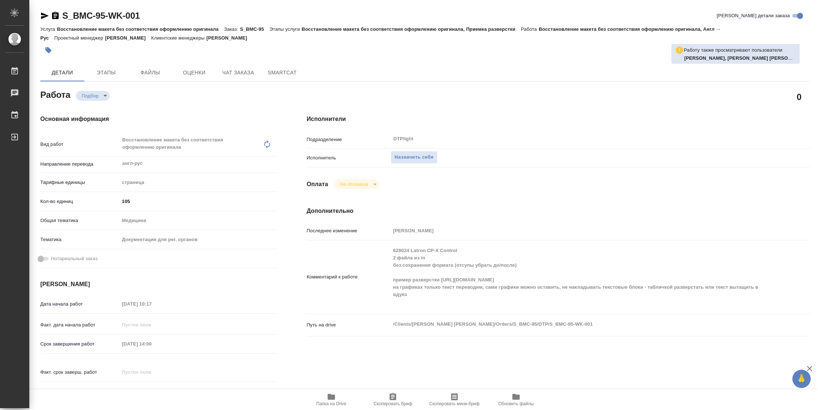
type textarea "x"
click at [327, 403] on span "Папка на Drive" at bounding box center [331, 403] width 30 height 5
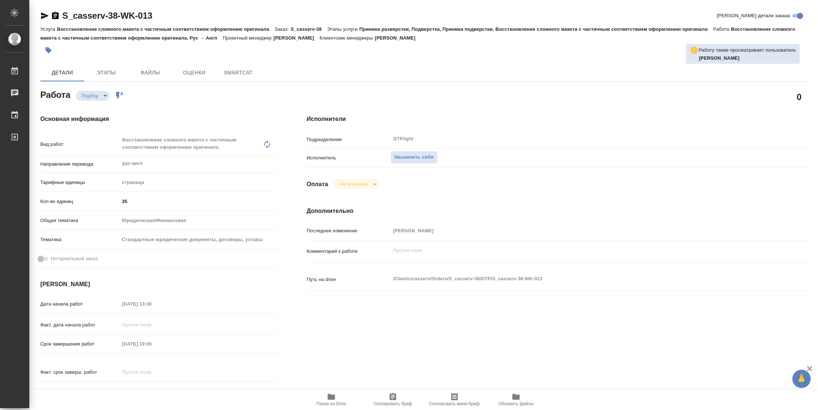
type textarea "x"
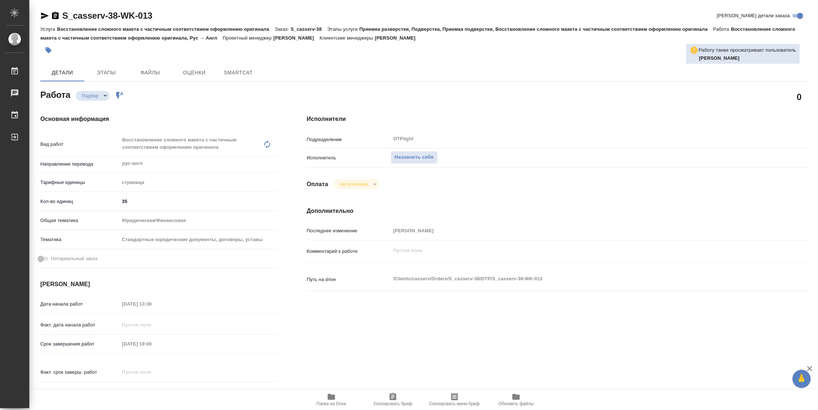
type textarea "x"
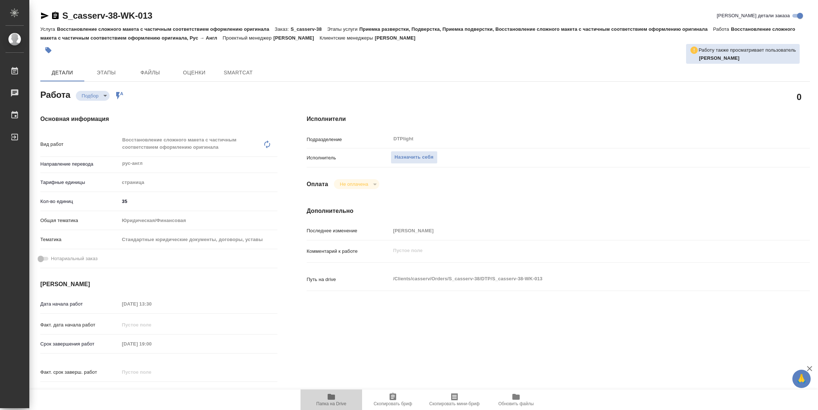
click at [330, 405] on span "Папка на Drive" at bounding box center [331, 403] width 30 height 5
type textarea "x"
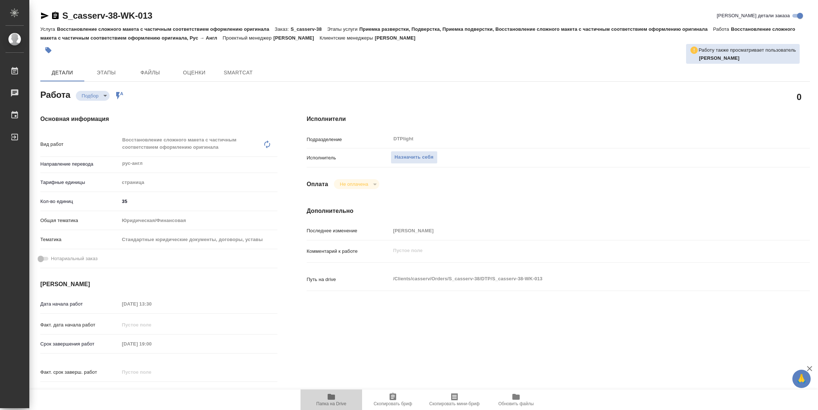
type textarea "x"
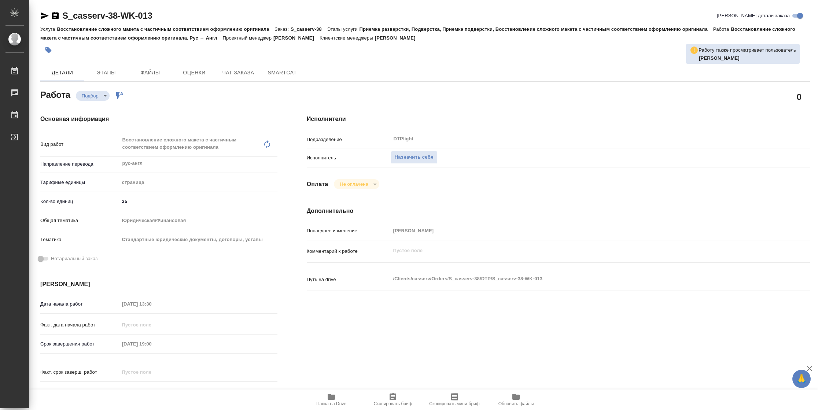
type textarea "x"
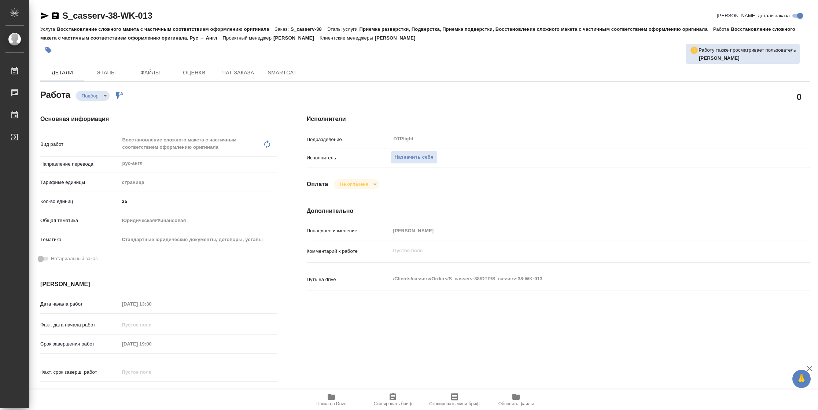
type textarea "x"
click at [400, 151] on button "Назначить себя" at bounding box center [414, 157] width 47 height 13
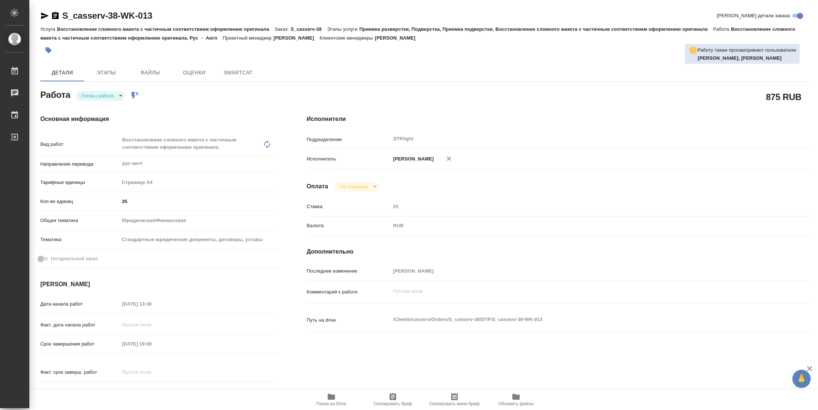
type textarea "x"
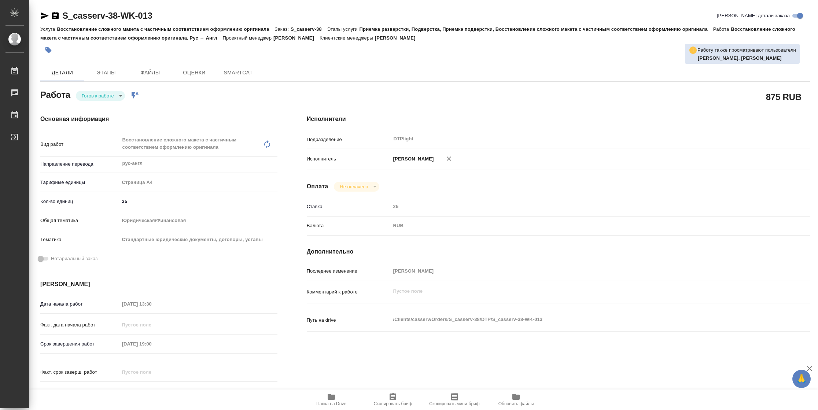
type textarea "x"
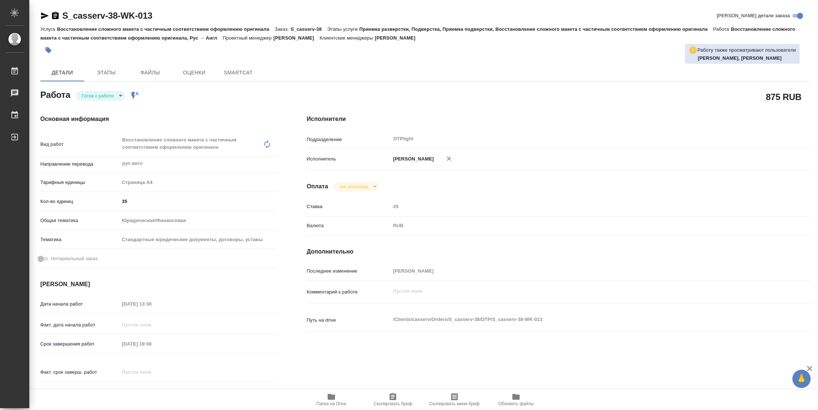
type textarea "x"
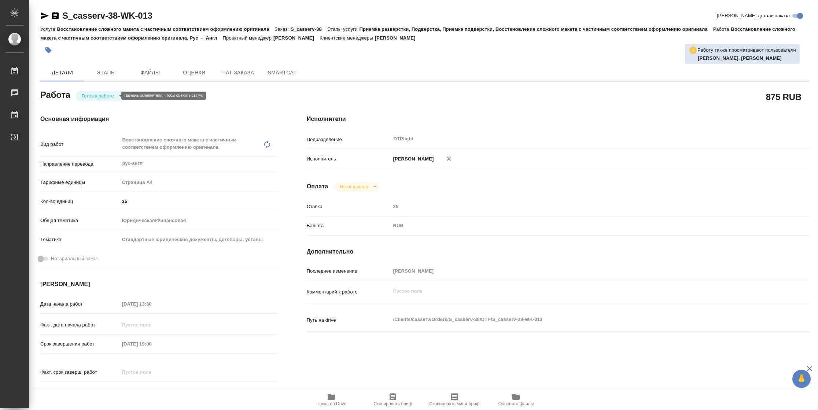
click at [102, 97] on body "🙏 .cls-1 fill:#fff; AWATERA [PERSON_NAME] Чаты График Выйти S_casserv-38-WK-013…" at bounding box center [409, 205] width 818 height 410
type textarea "x"
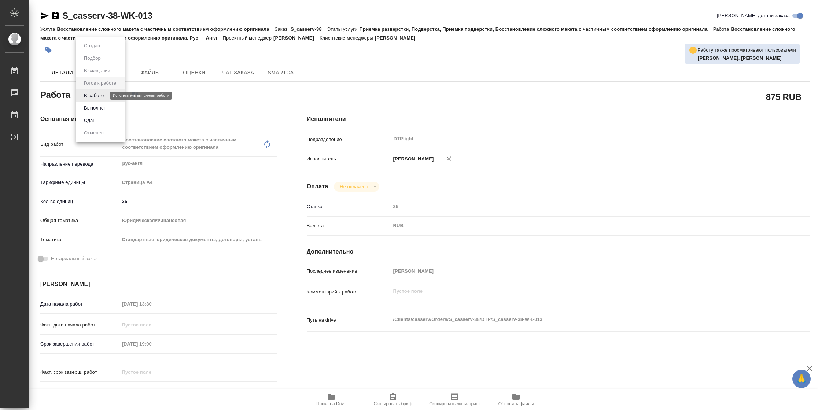
type textarea "x"
click at [102, 97] on button "В работе" at bounding box center [94, 96] width 24 height 8
type textarea "x"
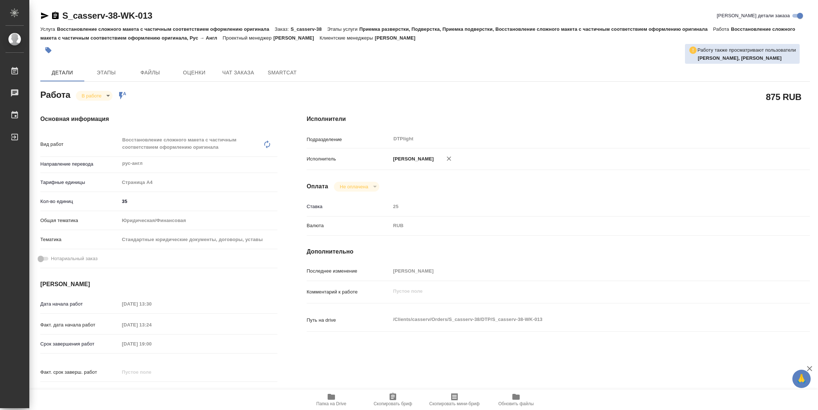
type textarea "x"
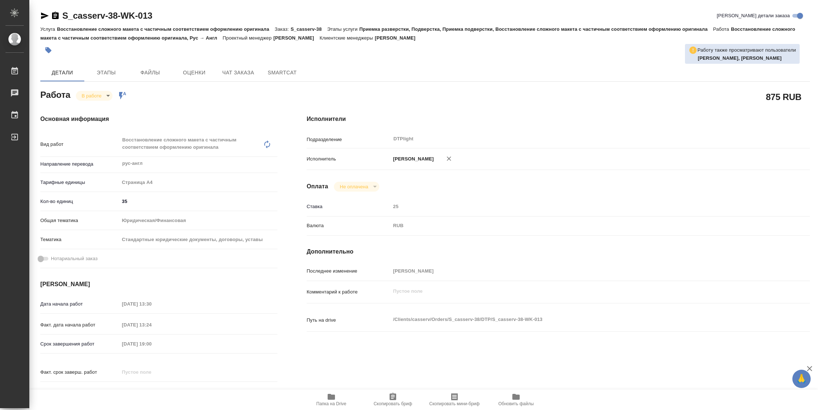
type textarea "x"
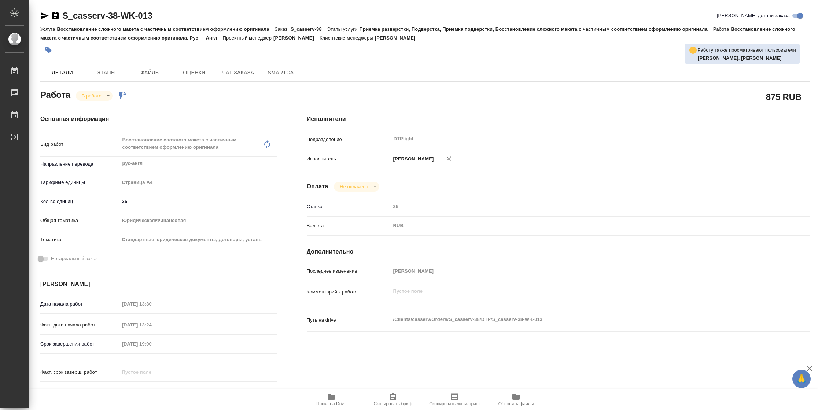
type textarea "x"
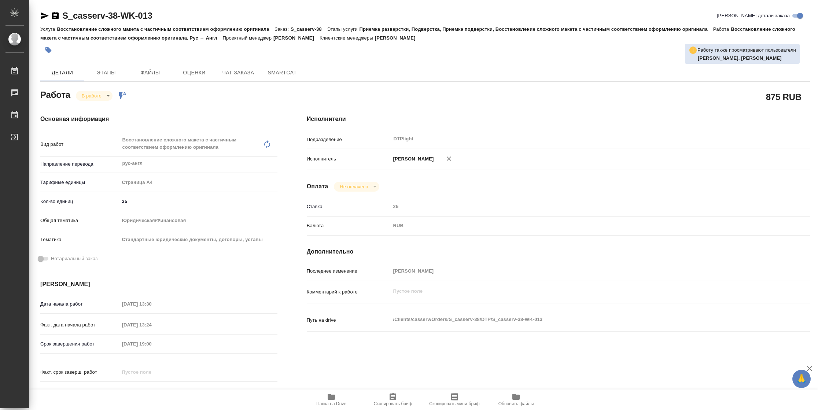
type textarea "x"
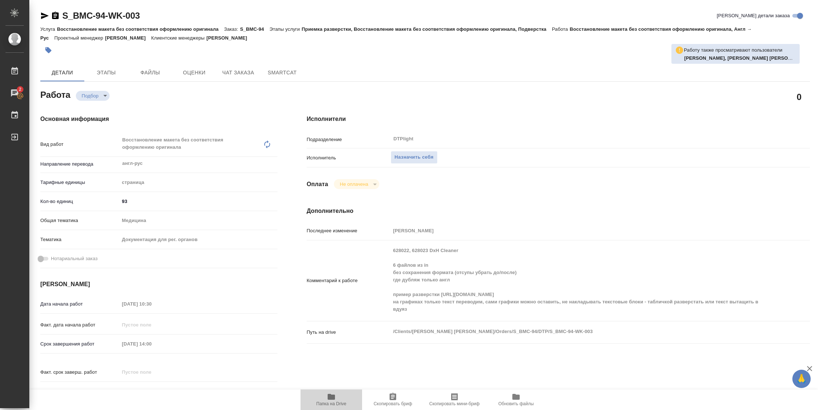
click at [325, 273] on span "Папка на Drive" at bounding box center [331, 403] width 30 height 5
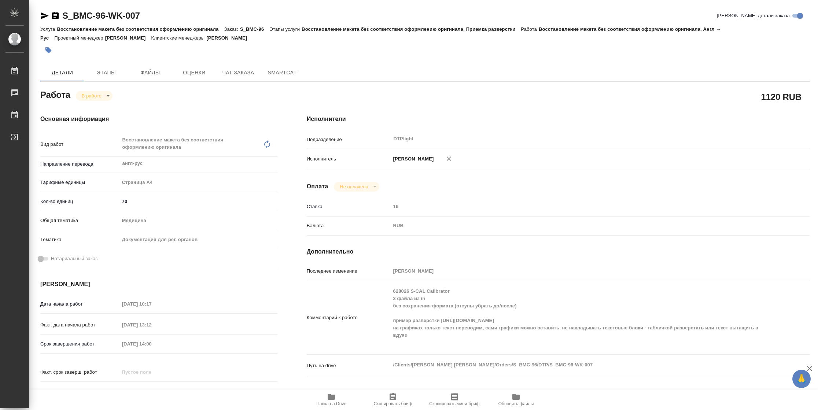
click at [43, 16] on icon "button" at bounding box center [44, 15] width 9 height 9
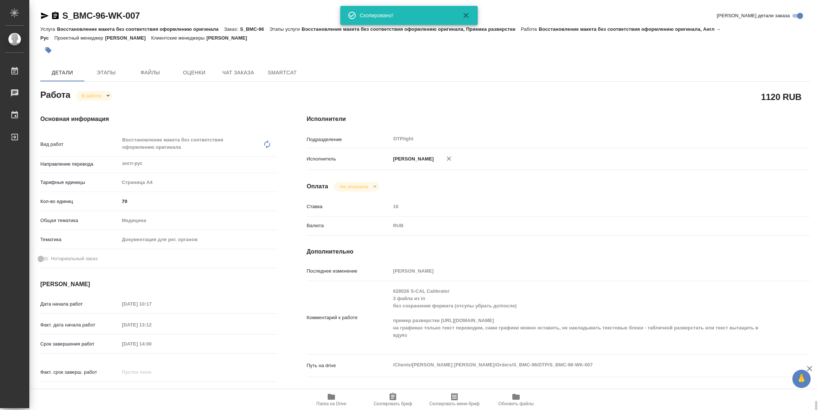
scroll to position [247, 0]
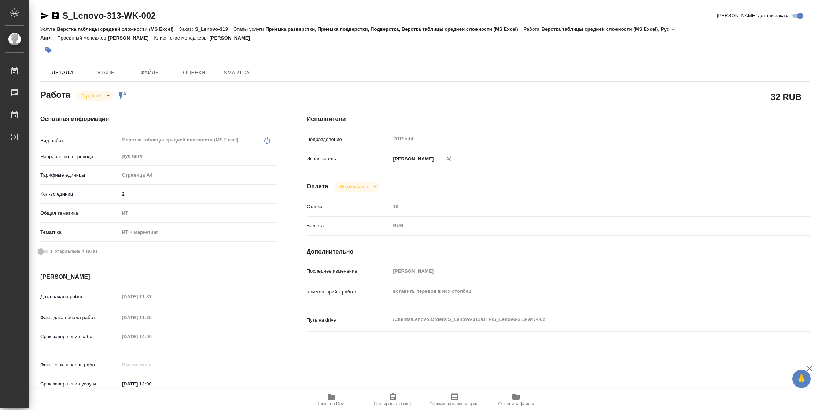
type textarea "x"
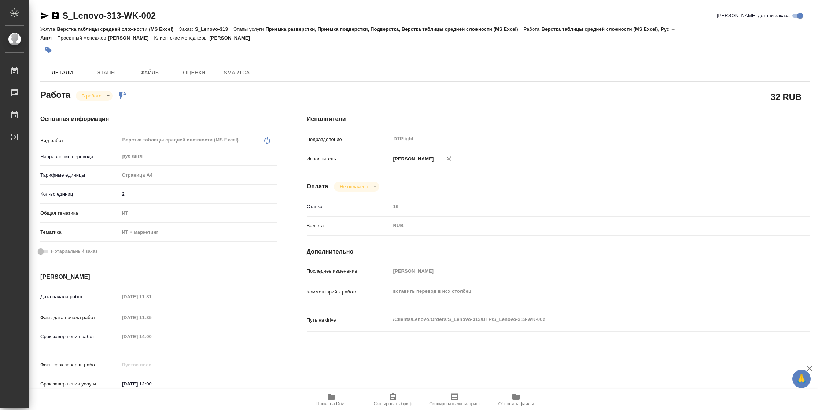
type textarea "x"
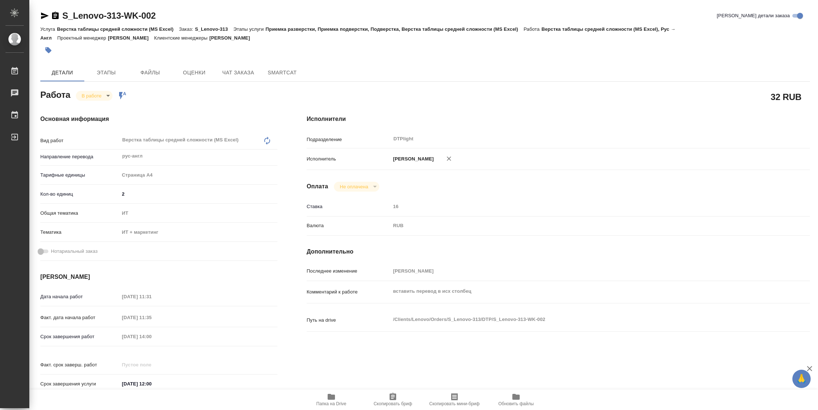
type textarea "x"
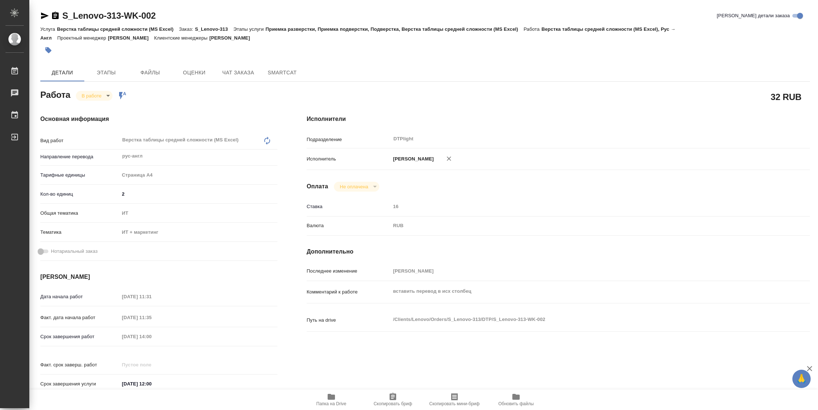
click at [324, 400] on span "Папка на Drive" at bounding box center [331, 400] width 53 height 14
type textarea "x"
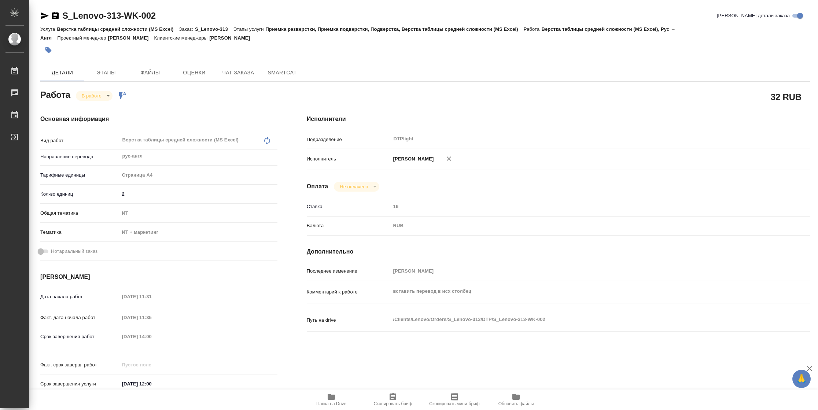
type textarea "x"
click at [104, 93] on body "🙏 .cls-1 fill:#fff; AWATERA Vasilyeva Natalia Работы 2 Чаты График Выйти S_Leno…" at bounding box center [409, 205] width 818 height 410
click at [102, 50] on button "Выполнен" at bounding box center [92, 46] width 21 height 8
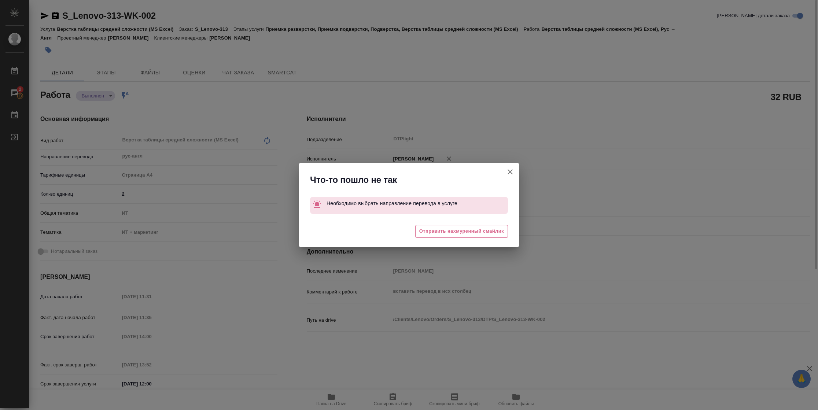
type textarea "x"
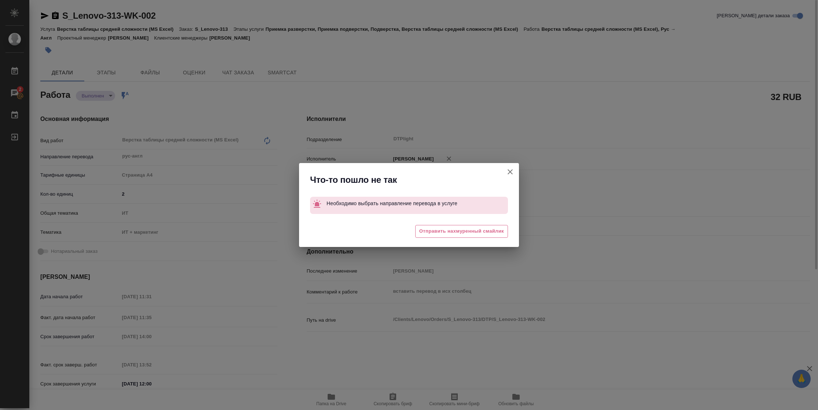
type textarea "x"
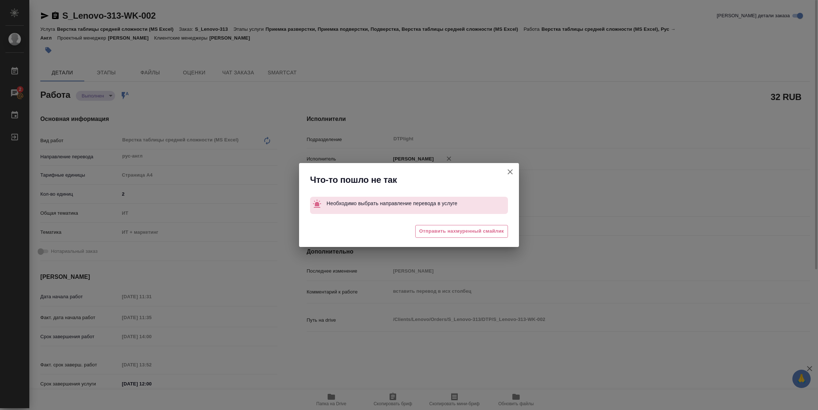
type textarea "x"
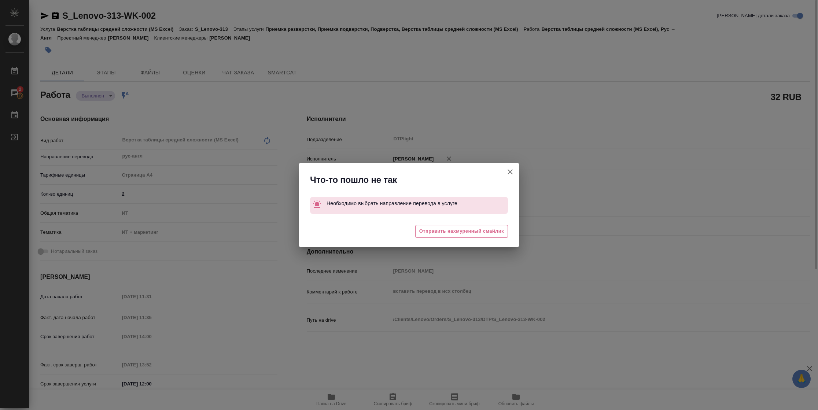
type textarea "x"
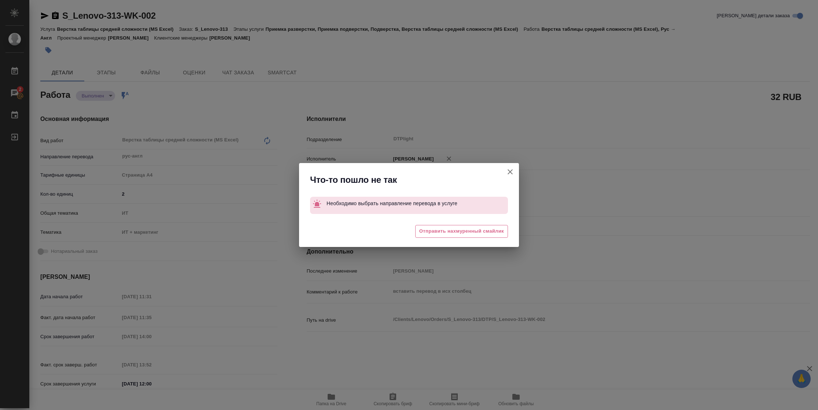
click at [509, 173] on icon "button" at bounding box center [510, 172] width 9 height 9
type textarea "x"
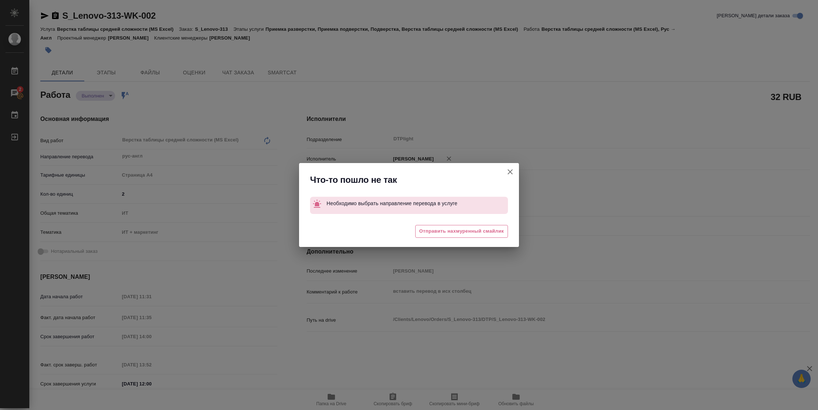
type textarea "x"
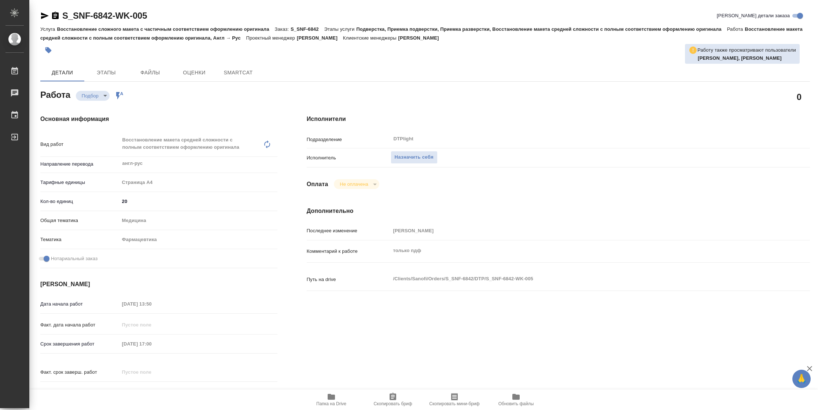
type textarea "x"
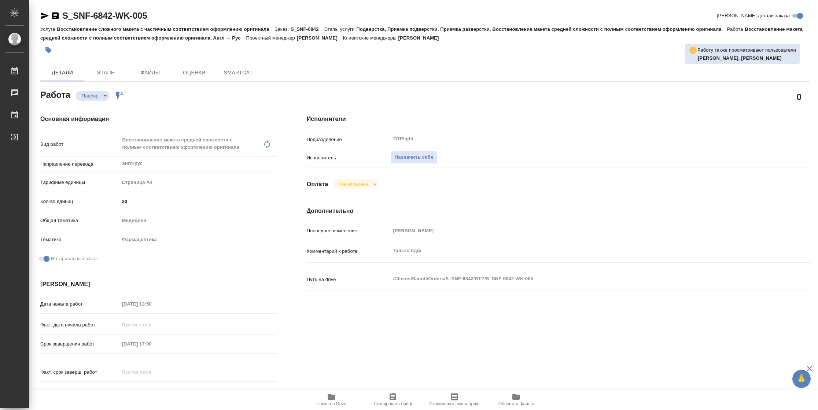
type textarea "x"
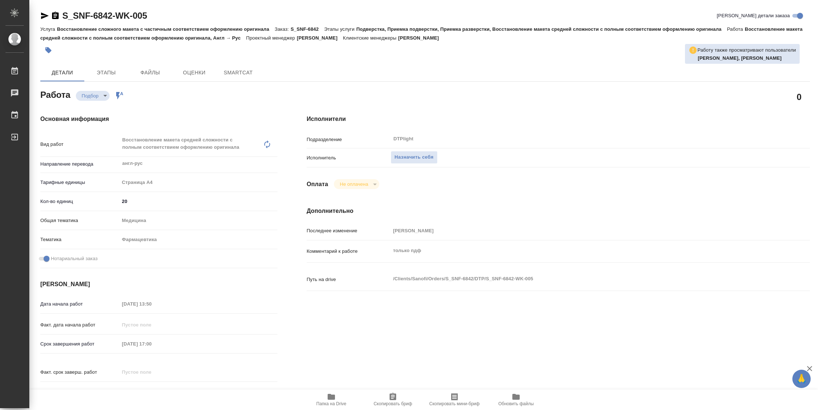
type textarea "x"
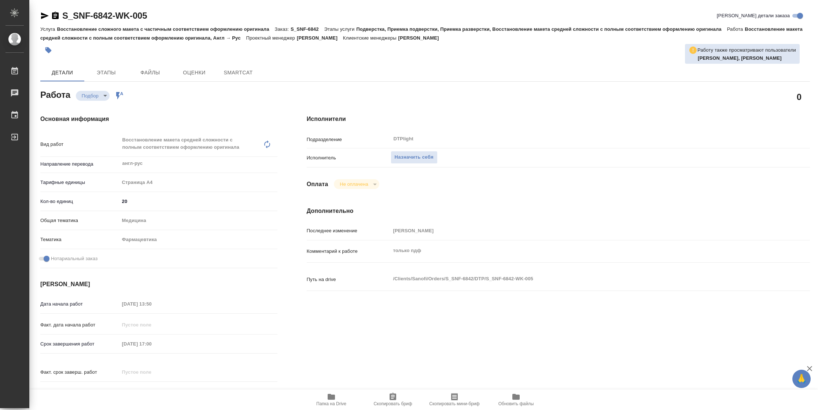
type textarea "x"
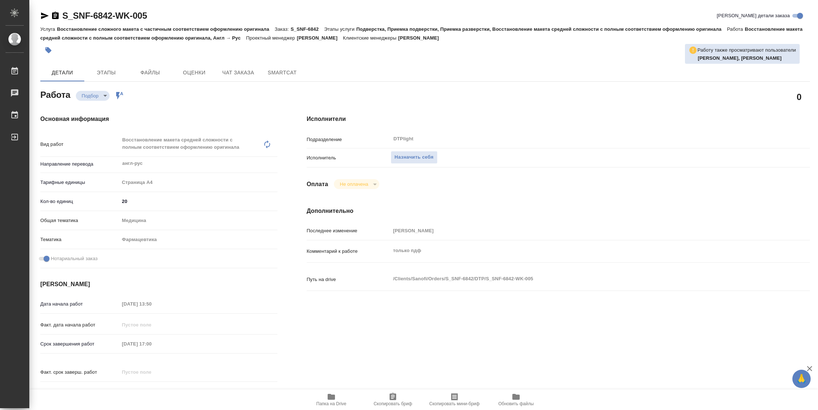
type textarea "x"
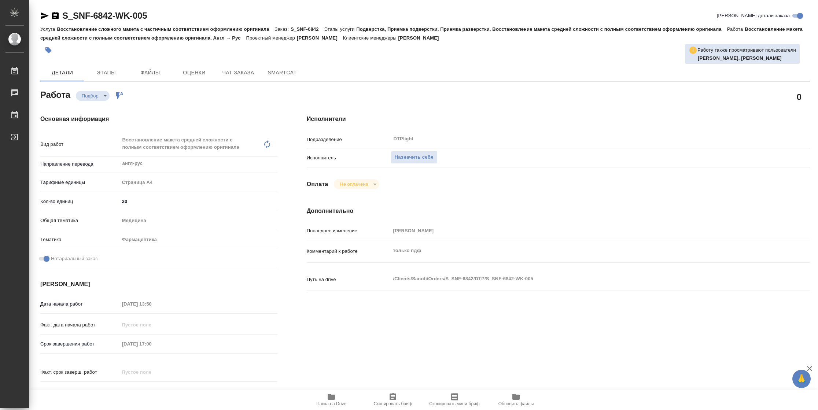
type textarea "x"
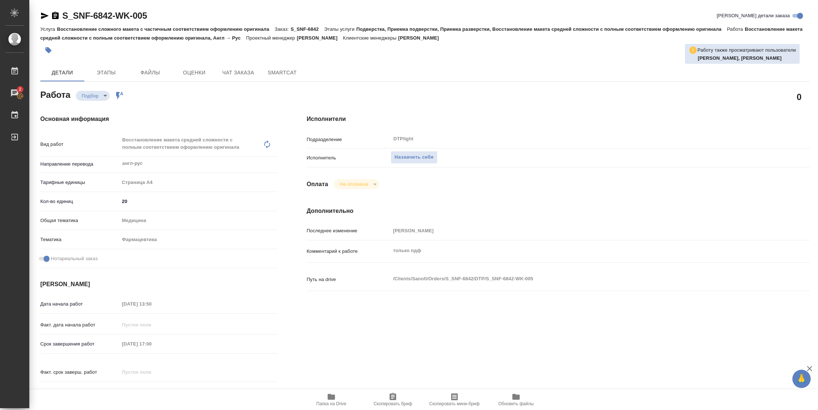
click at [332, 398] on icon "button" at bounding box center [331, 397] width 7 height 6
